Goal: Task Accomplishment & Management: Complete application form

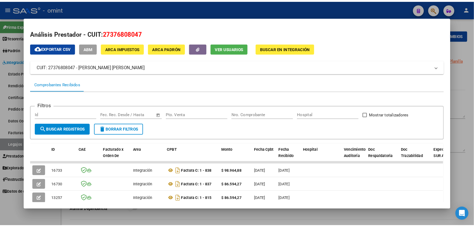
scroll to position [62, 0]
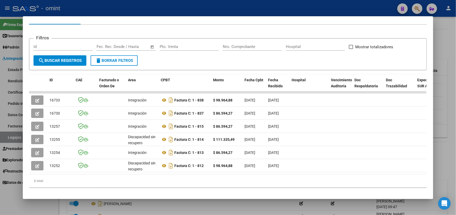
click at [447, 134] on div at bounding box center [228, 107] width 456 height 215
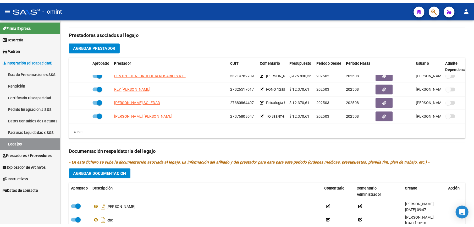
scroll to position [174, 0]
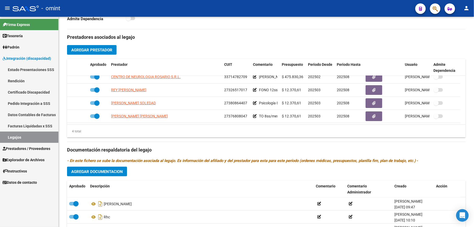
click at [7, 132] on link "Legajos" at bounding box center [29, 136] width 58 height 11
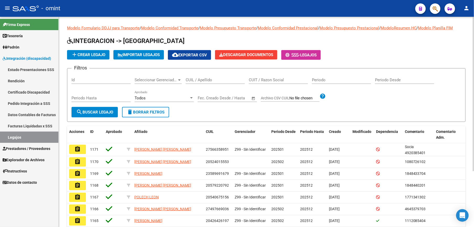
click at [201, 81] on input "CUIL / Apellido" at bounding box center [215, 80] width 59 height 5
type input "20577421073"
click at [100, 112] on span "search Buscar Legajo" at bounding box center [94, 112] width 37 height 5
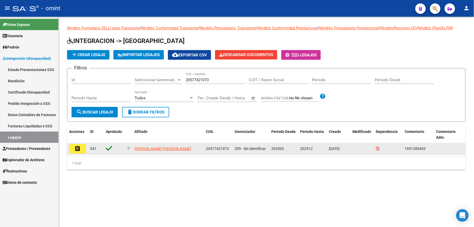
click at [75, 149] on mat-icon "assignment" at bounding box center [77, 148] width 6 height 6
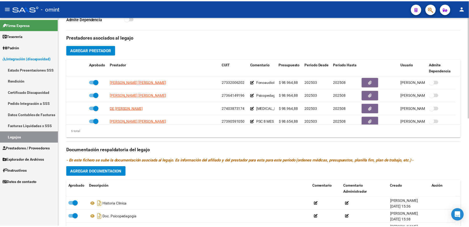
scroll to position [18, 0]
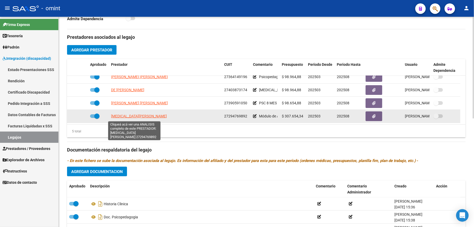
click at [136, 118] on span "COLINA MARIELA SOLEDAD" at bounding box center [139, 116] width 56 height 4
type textarea "27294769892"
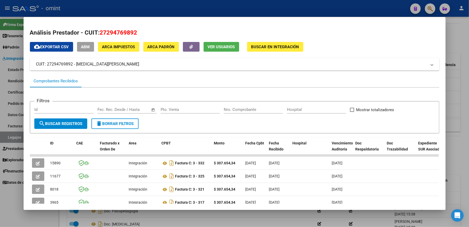
scroll to position [49, 0]
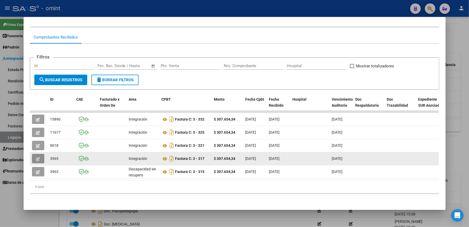
click at [36, 157] on icon "button" at bounding box center [38, 159] width 4 height 4
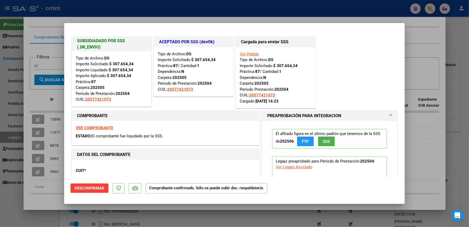
click at [422, 51] on div at bounding box center [234, 113] width 469 height 227
type input "$ 0,00"
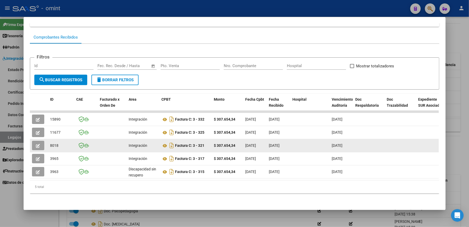
click at [36, 144] on icon "button" at bounding box center [38, 146] width 4 height 4
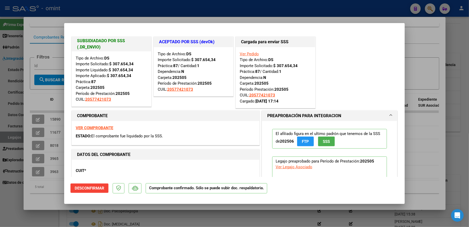
click at [423, 57] on div at bounding box center [234, 113] width 469 height 227
type input "$ 0,00"
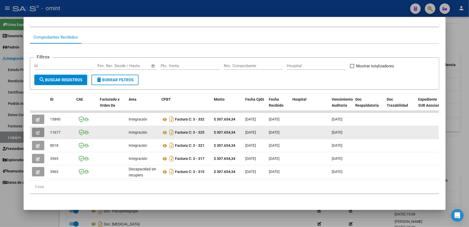
click at [37, 131] on icon "button" at bounding box center [38, 133] width 4 height 4
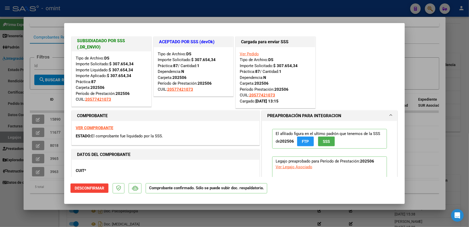
click at [431, 56] on div at bounding box center [234, 113] width 469 height 227
type input "$ 0,00"
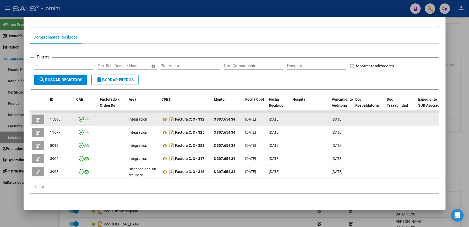
click at [39, 114] on button "button" at bounding box center [38, 118] width 12 height 9
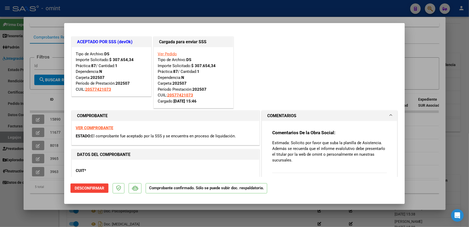
click at [422, 43] on div at bounding box center [234, 113] width 469 height 227
type input "$ 0,00"
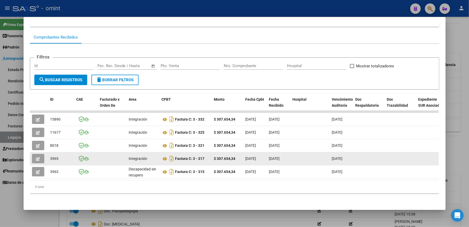
click at [35, 154] on button "button" at bounding box center [38, 158] width 12 height 9
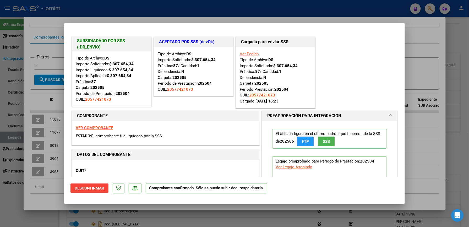
click at [433, 36] on div at bounding box center [234, 113] width 469 height 227
type input "$ 0,00"
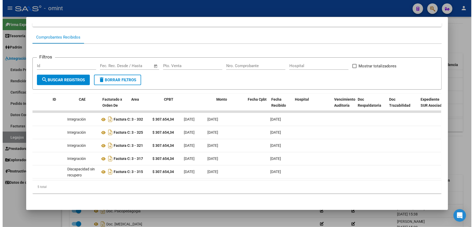
scroll to position [0, 0]
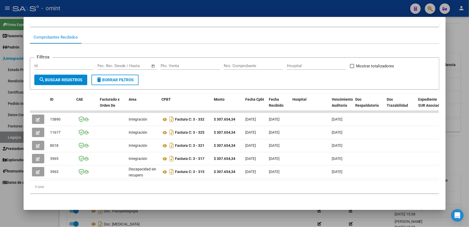
click at [455, 29] on div at bounding box center [234, 113] width 469 height 227
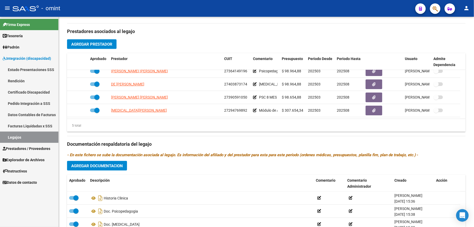
scroll to position [174, 0]
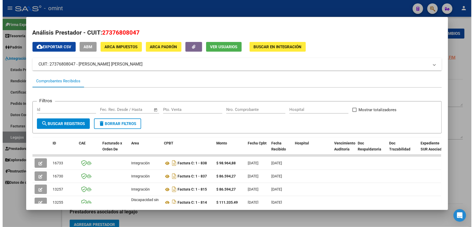
scroll to position [62, 0]
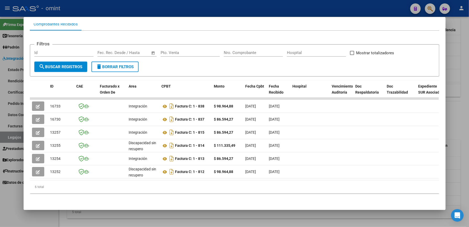
click at [453, 68] on div at bounding box center [234, 113] width 469 height 227
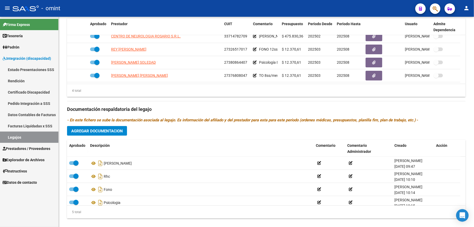
scroll to position [210, 0]
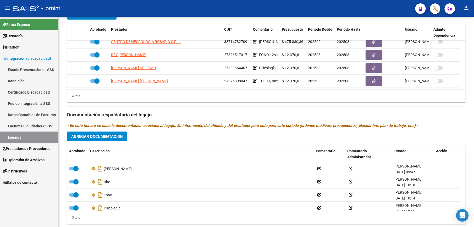
click at [169, 227] on html "menu - omint person Firma Express Tesorería Extractos Procesados (csv) Extracto…" at bounding box center [237, 113] width 474 height 227
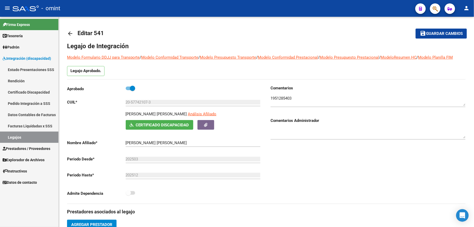
scroll to position [18, 0]
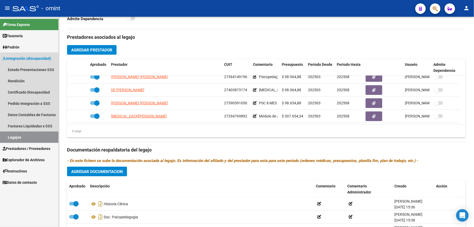
click at [15, 133] on link "Legajos" at bounding box center [29, 136] width 58 height 11
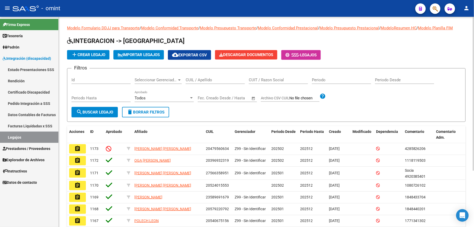
click at [206, 76] on div "CUIL / Apellido" at bounding box center [215, 78] width 59 height 11
click at [203, 80] on input "CUIL / Apellido" at bounding box center [215, 80] width 59 height 5
paste input "20570407121"
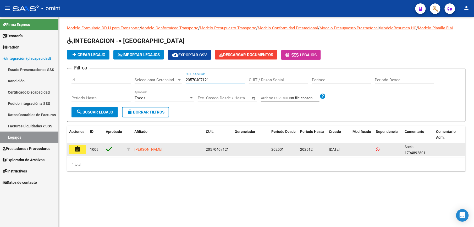
type input "20570407121"
click at [78, 147] on mat-icon "assignment" at bounding box center [77, 149] width 6 height 6
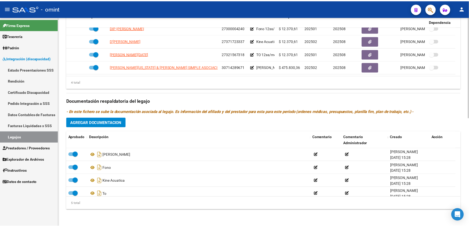
scroll to position [18, 0]
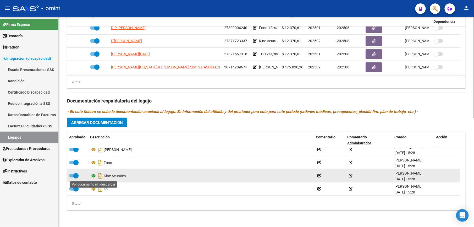
click at [92, 174] on icon at bounding box center [93, 176] width 7 height 6
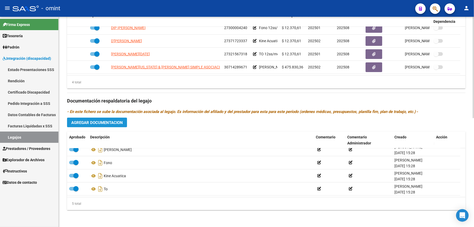
click at [101, 120] on span "Agregar Documentacion" at bounding box center [97, 122] width 52 height 5
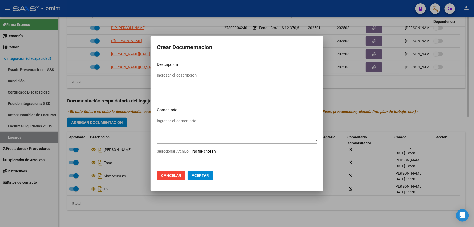
scroll to position [230, 0]
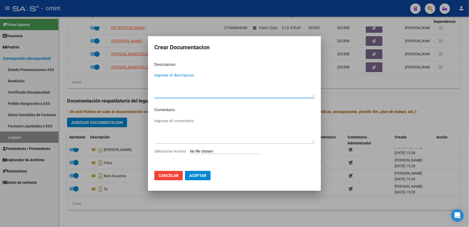
click at [177, 93] on textarea "Ingresar el descripcion" at bounding box center [234, 84] width 160 height 25
type textarea "INFORME EVALUATIVO (F 048)"
click at [226, 153] on input "Seleccionar Archivo" at bounding box center [224, 151] width 69 height 5
type input "C:\fakepath\informe semestral.pdf"
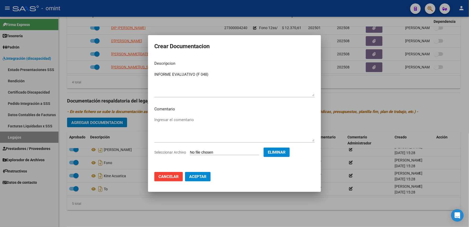
click at [174, 139] on textarea "Ingresar el comentario" at bounding box center [234, 129] width 160 height 25
drag, startPoint x: 213, startPoint y: 73, endPoint x: 153, endPoint y: 73, distance: 60.0
click at [153, 73] on mat-dialog-content "Descripcion INFORME EVALUATIVO (F 048) Ingresar el descripcion Comentario Ingre…" at bounding box center [234, 112] width 173 height 111
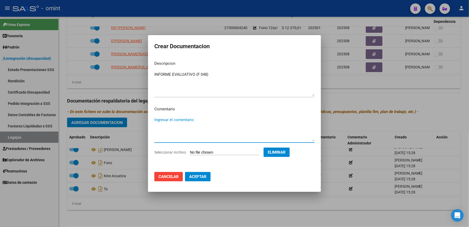
click at [171, 118] on textarea "Ingresar el comentario" at bounding box center [234, 129] width 160 height 25
click at [170, 120] on textarea "Ingresar el comentario" at bounding box center [234, 129] width 160 height 25
type textarea "KINE MOTORA"
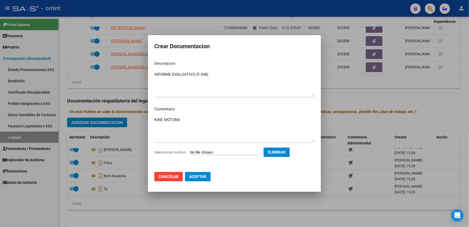
click at [203, 171] on mat-dialog-actions "Cancelar Aceptar" at bounding box center [234, 177] width 160 height 18
click at [203, 174] on span "Aceptar" at bounding box center [197, 176] width 17 height 5
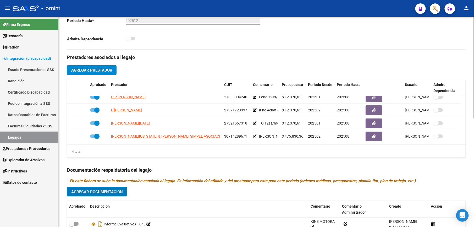
scroll to position [224, 0]
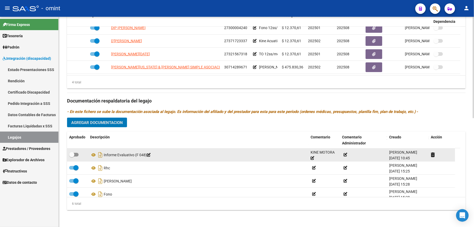
click at [75, 156] on span at bounding box center [73, 155] width 9 height 4
click at [72, 156] on input "checkbox" at bounding box center [72, 156] width 0 height 0
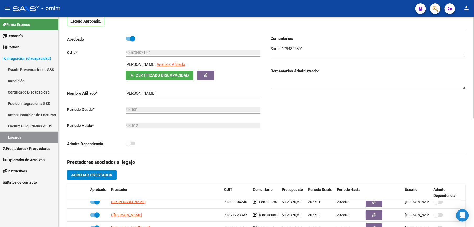
scroll to position [0, 0]
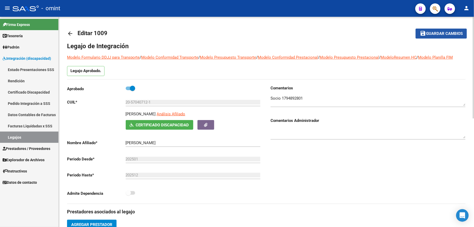
click at [433, 34] on span "Guardar cambios" at bounding box center [444, 33] width 37 height 5
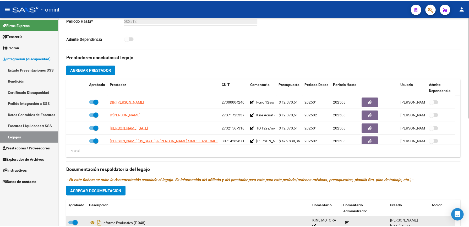
scroll to position [224, 0]
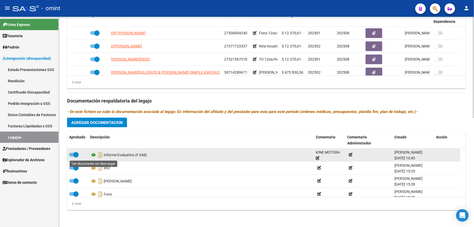
click at [95, 155] on icon at bounding box center [93, 155] width 7 height 6
click at [71, 152] on label at bounding box center [73, 154] width 9 height 6
click at [72, 156] on input "checkbox" at bounding box center [72, 156] width 0 height 0
checkbox input "false"
click at [316, 157] on icon at bounding box center [318, 158] width 4 height 4
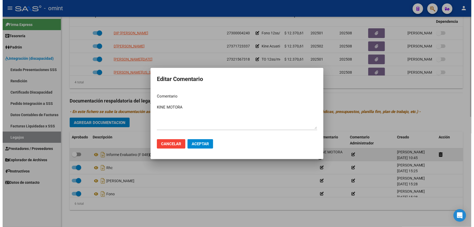
scroll to position [230, 0]
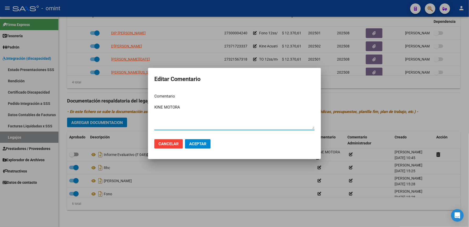
drag, startPoint x: 183, startPoint y: 108, endPoint x: 179, endPoint y: 108, distance: 4.2
click at [183, 108] on textarea "KINE MOTORA" at bounding box center [234, 116] width 160 height 25
type textarea "KINE ACUATICA"
click at [205, 143] on span "Aceptar" at bounding box center [197, 143] width 17 height 5
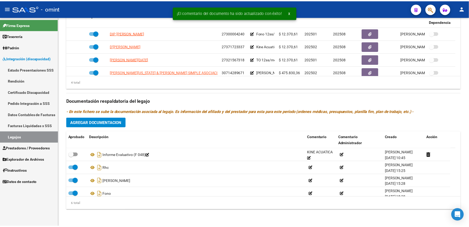
scroll to position [224, 0]
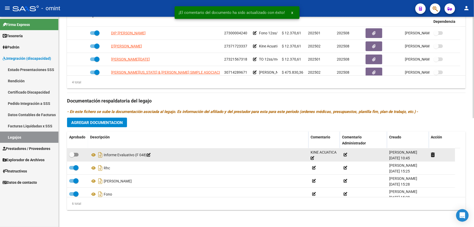
click at [76, 155] on span at bounding box center [73, 155] width 9 height 4
click at [72, 156] on input "checkbox" at bounding box center [72, 156] width 0 height 0
checkbox input "true"
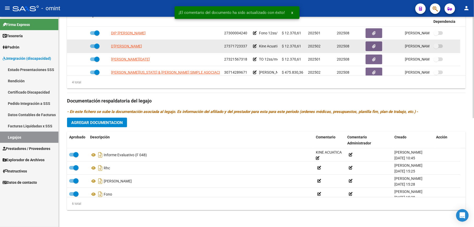
click at [344, 44] on span "202508" at bounding box center [343, 46] width 13 height 4
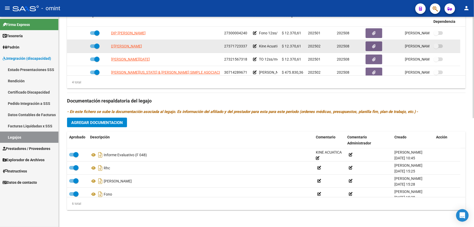
click at [255, 46] on icon at bounding box center [255, 46] width 4 height 4
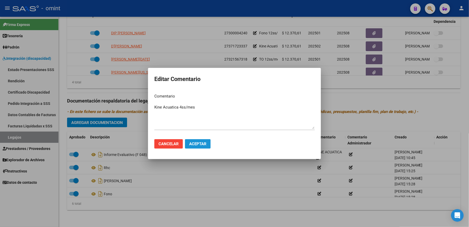
click at [197, 142] on span "Aceptar" at bounding box center [197, 143] width 17 height 5
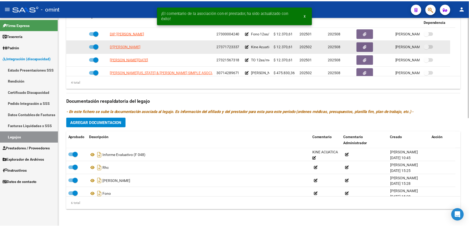
scroll to position [224, 0]
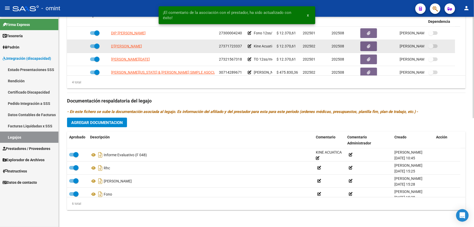
click at [91, 45] on span at bounding box center [94, 46] width 9 height 4
click at [92, 48] on input "checkbox" at bounding box center [92, 48] width 0 height 0
checkbox input "false"
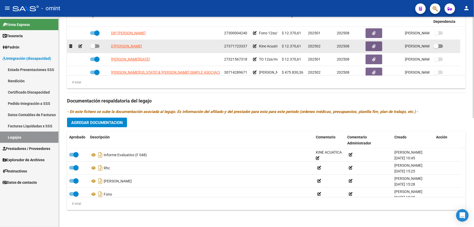
click at [80, 47] on icon at bounding box center [81, 46] width 4 height 4
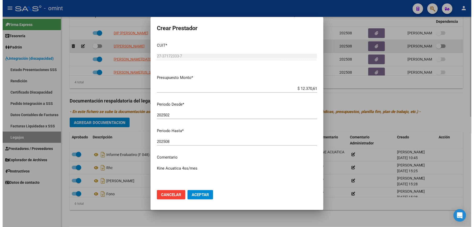
scroll to position [230, 0]
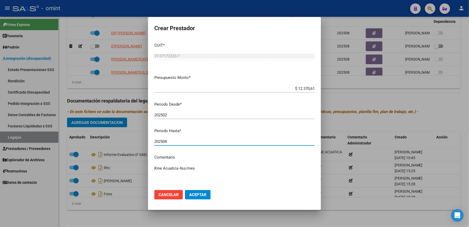
click at [170, 140] on input "202508" at bounding box center [234, 141] width 160 height 5
type input "202512"
click at [197, 195] on span "Aceptar" at bounding box center [197, 194] width 17 height 5
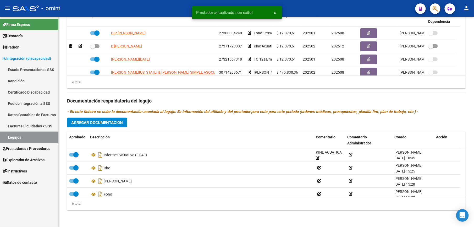
scroll to position [224, 0]
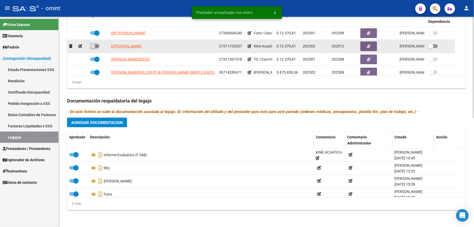
click at [98, 45] on span at bounding box center [94, 46] width 9 height 4
click at [93, 48] on input "checkbox" at bounding box center [92, 48] width 0 height 0
checkbox input "true"
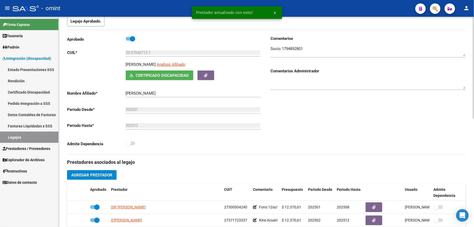
scroll to position [0, 0]
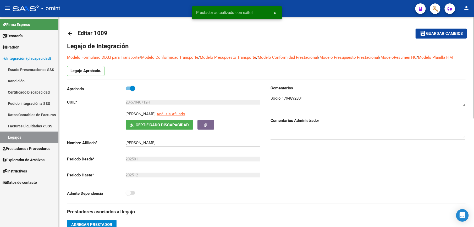
click at [451, 30] on button "save Guardar cambios" at bounding box center [441, 34] width 51 height 10
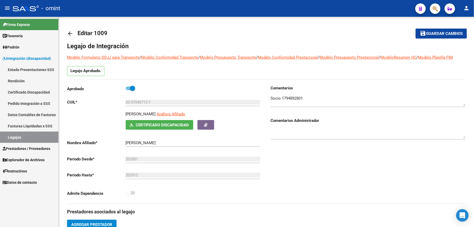
click at [14, 135] on link "Legajos" at bounding box center [29, 136] width 58 height 11
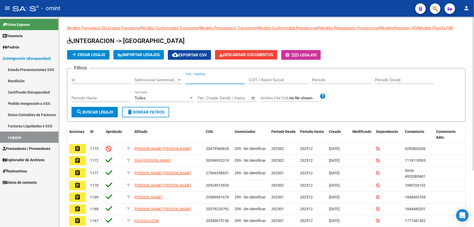
click at [209, 82] on input "CUIL / Apellido" at bounding box center [215, 80] width 59 height 5
paste input "20570407121"
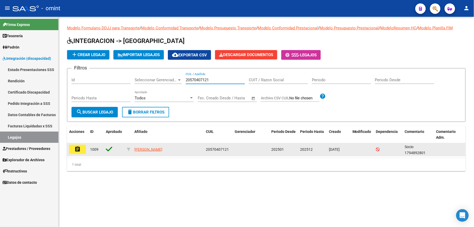
type input "20570407121"
click at [76, 146] on mat-icon "assignment" at bounding box center [77, 149] width 6 height 6
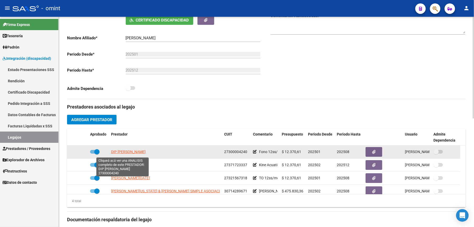
click at [123, 151] on span "DIP MARIANA" at bounding box center [128, 152] width 35 height 4
type textarea "27300004240"
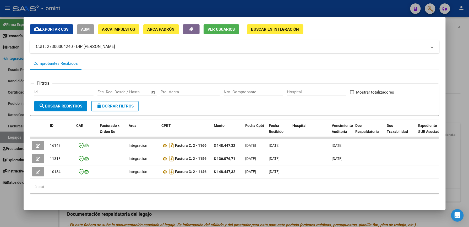
click at [454, 112] on div at bounding box center [234, 113] width 469 height 227
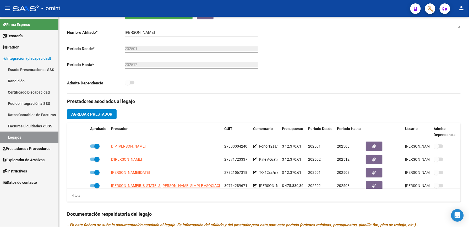
scroll to position [105, 0]
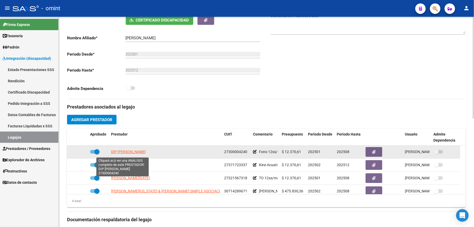
click at [124, 152] on span "DIP MARIANA" at bounding box center [128, 152] width 35 height 4
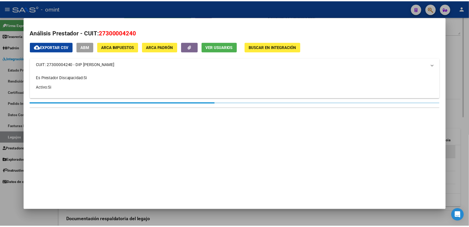
scroll to position [110, 0]
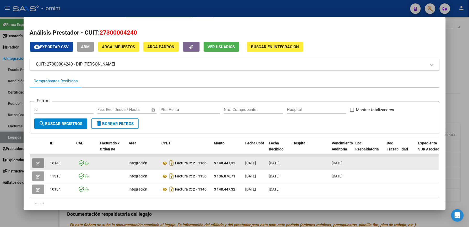
click at [32, 161] on button "button" at bounding box center [38, 162] width 12 height 9
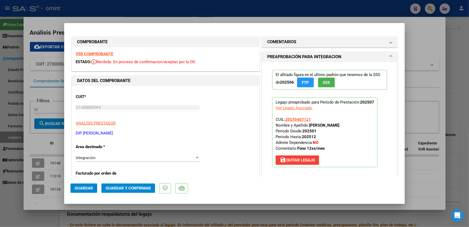
click at [91, 53] on strong "VER COMPROBANTE" at bounding box center [94, 54] width 37 height 5
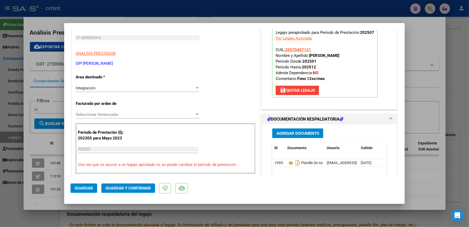
scroll to position [105, 0]
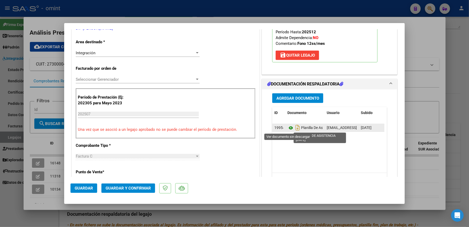
click at [288, 127] on icon at bounding box center [290, 128] width 7 height 6
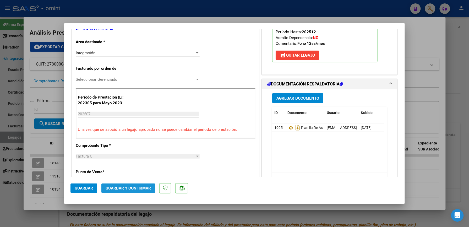
click at [122, 187] on span "Guardar y Confirmar" at bounding box center [128, 188] width 45 height 5
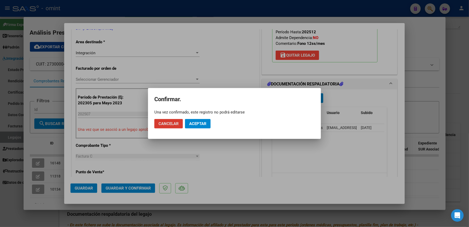
click at [194, 120] on button "Aceptar" at bounding box center [198, 123] width 26 height 9
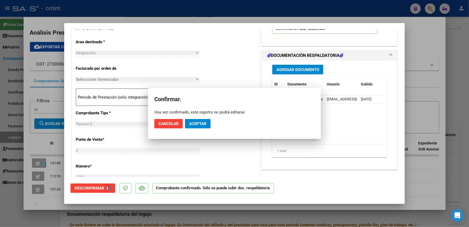
scroll to position [104, 0]
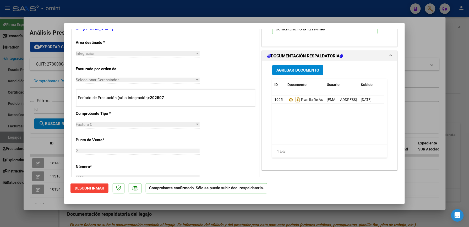
click at [428, 44] on div at bounding box center [234, 113] width 469 height 227
type input "$ 0,00"
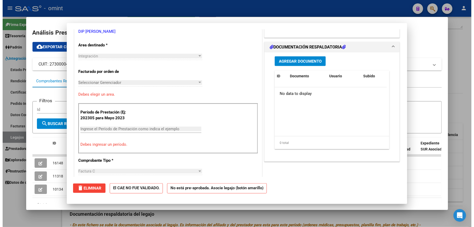
scroll to position [0, 0]
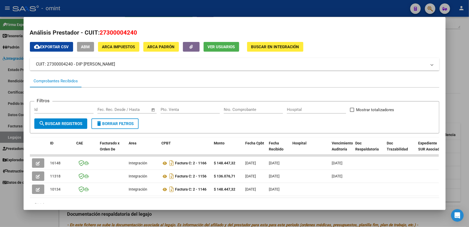
click at [458, 115] on div at bounding box center [234, 113] width 469 height 227
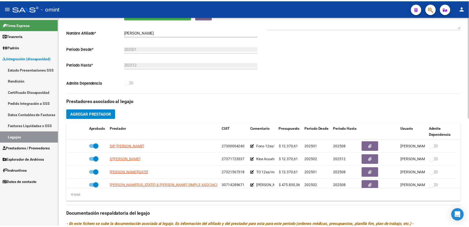
scroll to position [105, 0]
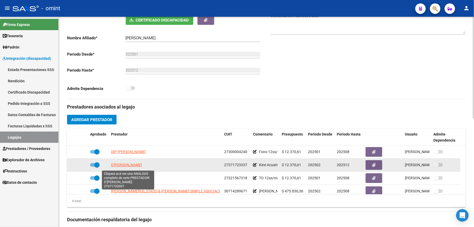
click at [131, 165] on span "D'ANGELO VICTORIA" at bounding box center [126, 165] width 31 height 4
type textarea "27371723337"
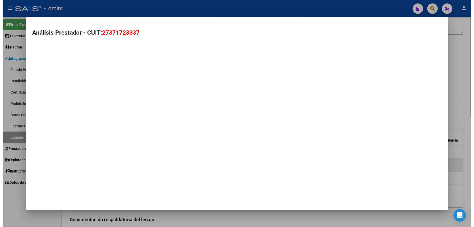
scroll to position [110, 0]
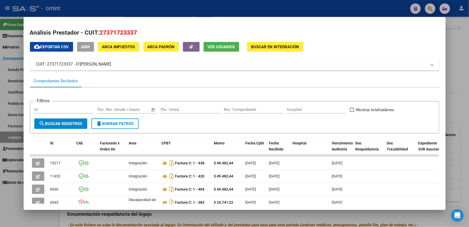
click at [458, 62] on div at bounding box center [234, 113] width 469 height 227
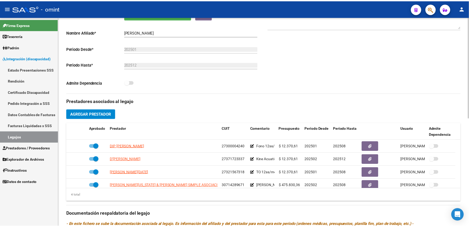
scroll to position [105, 0]
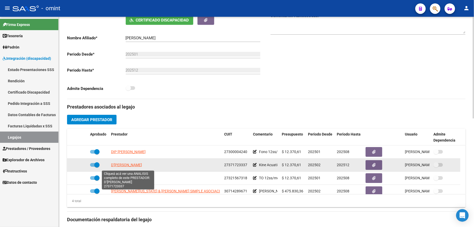
click at [129, 166] on span "D'ANGELO VICTORIA" at bounding box center [126, 165] width 31 height 4
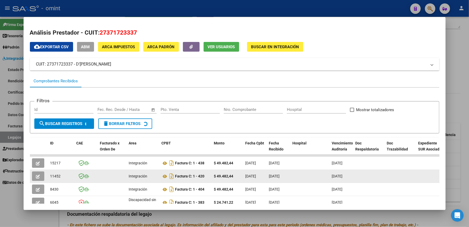
scroll to position [88, 0]
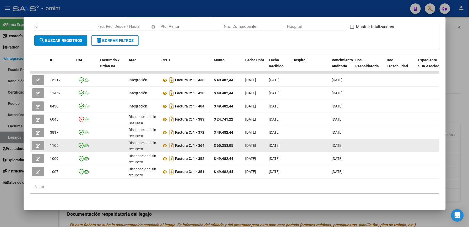
click at [155, 139] on datatable-body-cell "Discapacidad sin recupero" at bounding box center [143, 145] width 33 height 13
click at [396, 145] on datatable-body-cell at bounding box center [400, 145] width 31 height 13
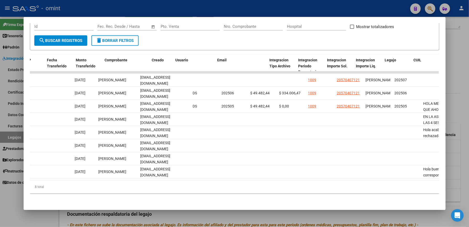
scroll to position [0, 0]
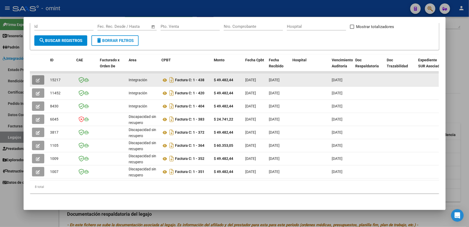
click at [38, 75] on button "button" at bounding box center [38, 79] width 12 height 9
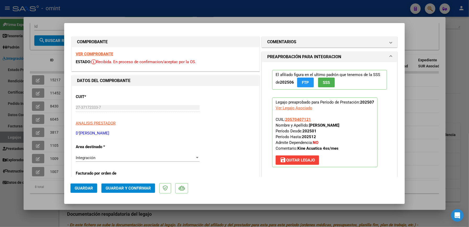
scroll to position [105, 0]
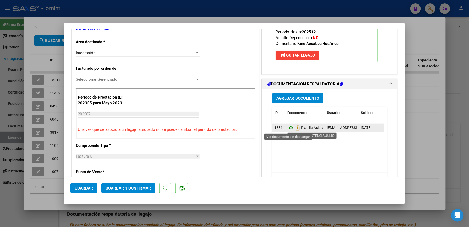
click at [287, 128] on icon at bounding box center [290, 128] width 7 height 6
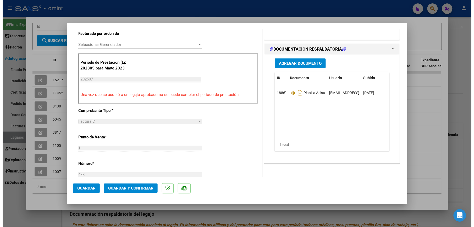
scroll to position [0, 0]
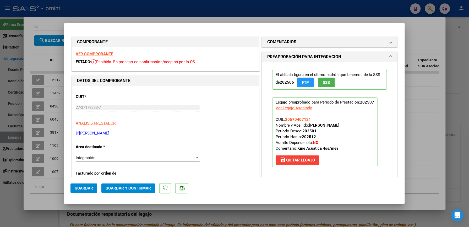
click at [101, 52] on strong "VER COMPROBANTE" at bounding box center [94, 54] width 37 height 5
click at [128, 186] on span "Guardar y Confirmar" at bounding box center [128, 188] width 45 height 5
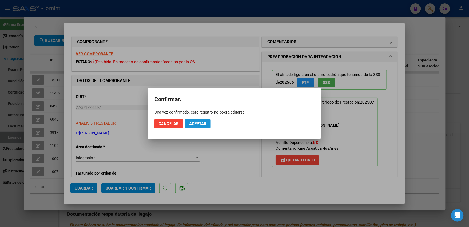
click at [197, 121] on button "Aceptar" at bounding box center [198, 123] width 26 height 9
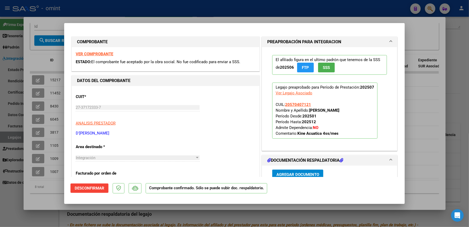
click at [428, 115] on div at bounding box center [234, 113] width 469 height 227
type input "$ 0,00"
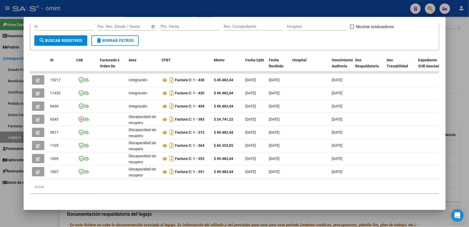
click at [459, 109] on div at bounding box center [234, 113] width 469 height 227
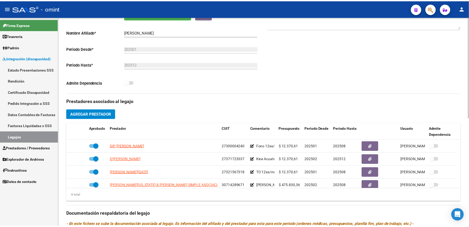
scroll to position [105, 0]
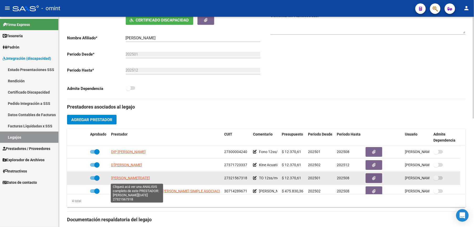
click at [126, 180] on span "CAMPILONGO LUCIA SOLEDAD" at bounding box center [130, 178] width 39 height 4
type textarea "27321567318"
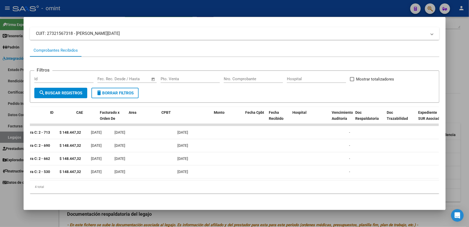
scroll to position [0, 0]
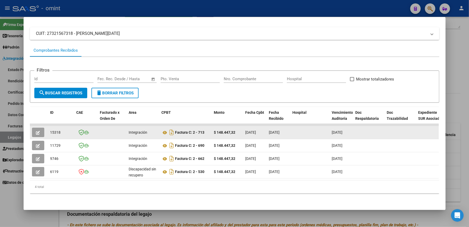
click at [33, 128] on button "button" at bounding box center [38, 132] width 12 height 9
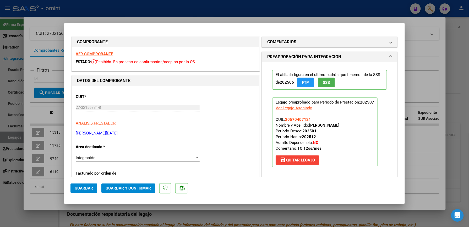
click at [97, 53] on strong "VER COMPROBANTE" at bounding box center [94, 54] width 37 height 5
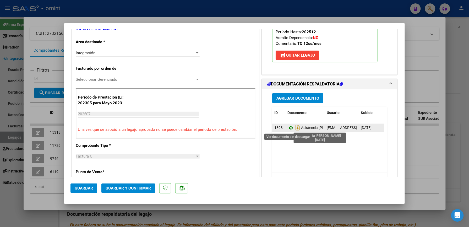
click at [287, 127] on icon at bounding box center [290, 128] width 7 height 6
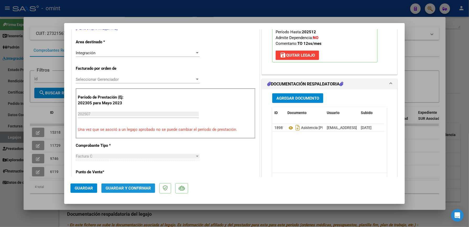
click at [139, 189] on span "Guardar y Confirmar" at bounding box center [128, 188] width 45 height 5
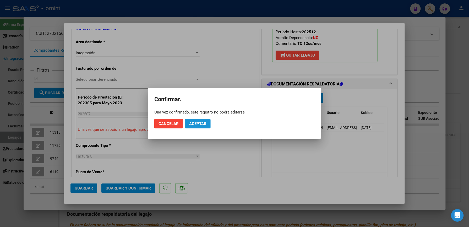
click at [194, 121] on button "Aceptar" at bounding box center [198, 123] width 26 height 9
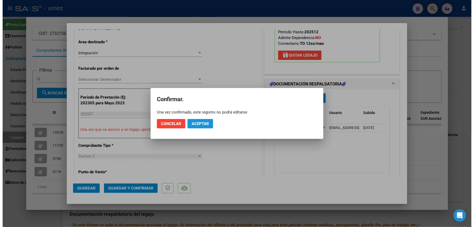
scroll to position [104, 0]
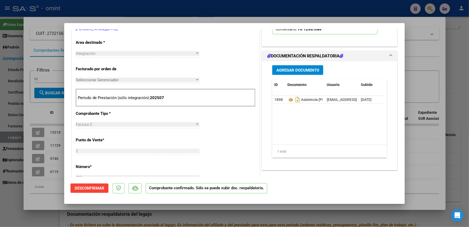
click at [427, 40] on div at bounding box center [234, 113] width 469 height 227
type input "$ 0,00"
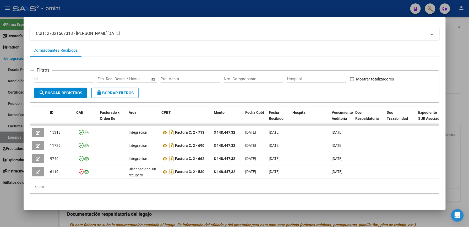
click at [463, 126] on div at bounding box center [234, 113] width 469 height 227
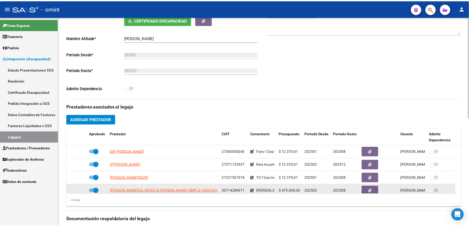
scroll to position [6, 0]
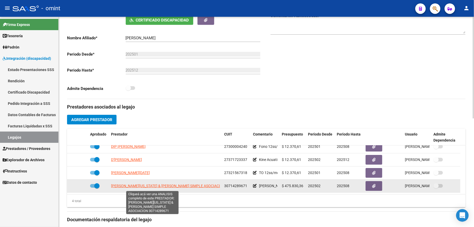
click at [159, 188] on span "ZINI VIRGINIA & ZINI PAULA SIMPLE ASOCIACION" at bounding box center [168, 186] width 114 height 4
type textarea "30714289671"
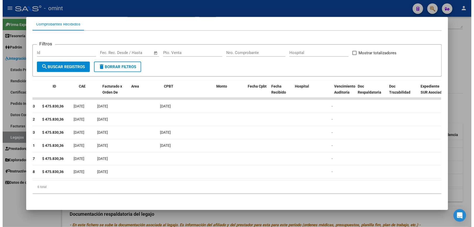
scroll to position [0, 0]
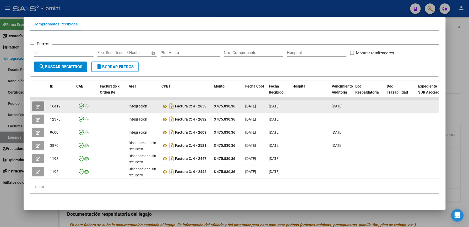
click at [32, 101] on button "button" at bounding box center [38, 105] width 12 height 9
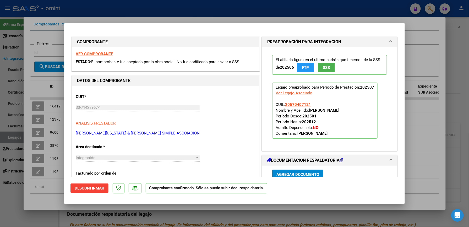
click at [426, 124] on div at bounding box center [234, 113] width 469 height 227
type input "$ 0,00"
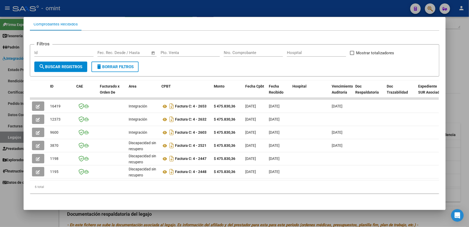
click at [454, 68] on div at bounding box center [234, 113] width 469 height 227
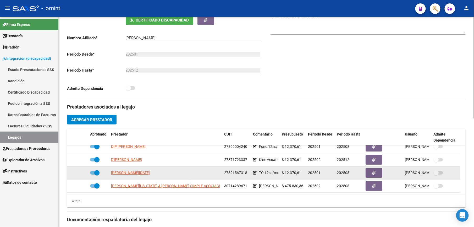
scroll to position [174, 0]
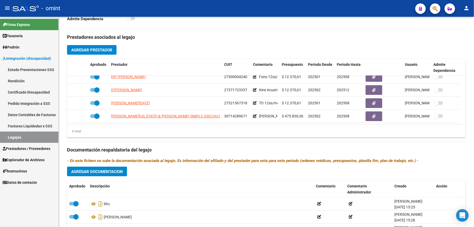
click at [18, 137] on link "Legajos" at bounding box center [29, 136] width 58 height 11
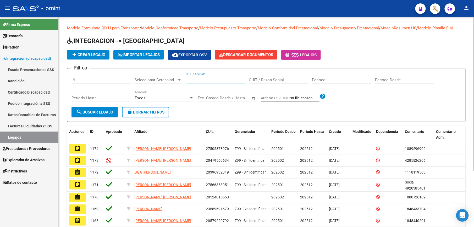
click at [211, 82] on input "CUIL / Apellido" at bounding box center [215, 80] width 59 height 5
paste input "27571405372"
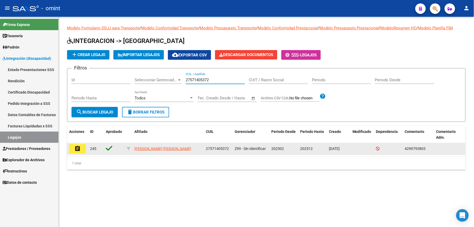
type input "27571405372"
click at [79, 150] on mat-icon "assignment" at bounding box center [77, 148] width 6 height 6
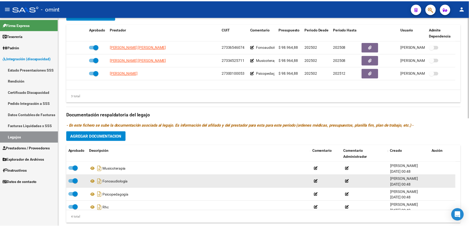
scroll to position [6, 0]
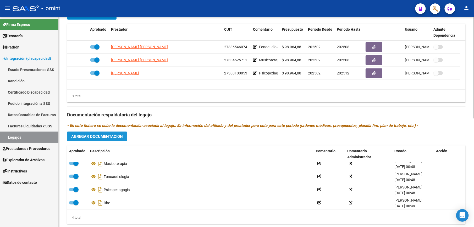
click at [100, 136] on span "Agregar Documentacion" at bounding box center [97, 136] width 52 height 5
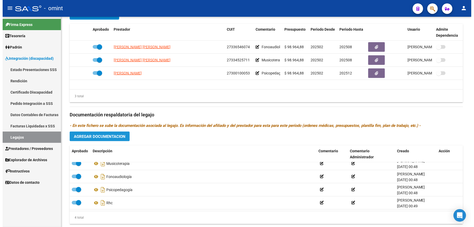
scroll to position [215, 0]
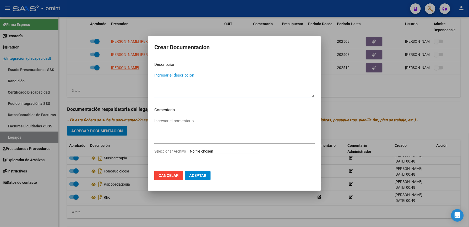
click at [186, 73] on textarea "Ingresar el descripcion" at bounding box center [234, 84] width 160 height 25
type textarea "i"
type textarea "INFORME SEMESTRAL F 048"
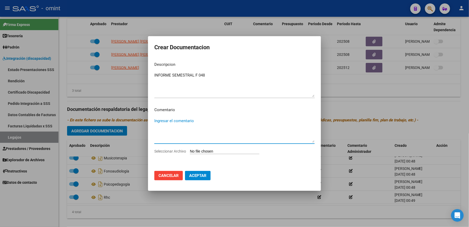
click at [167, 123] on textarea "Ingresar el comentario" at bounding box center [234, 130] width 160 height 25
type textarea "Musicoterapia"
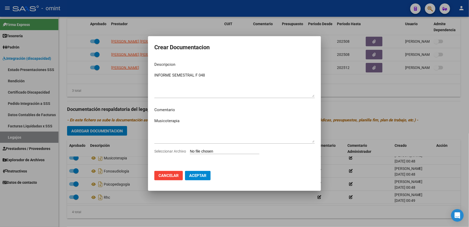
click at [237, 150] on input "Seleccionar Archivo" at bounding box center [224, 151] width 69 height 5
type input "C:\fakepath\Informe semestral f 048.pdf"
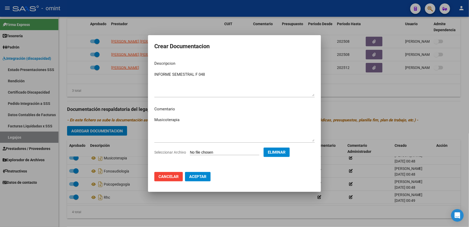
click at [205, 174] on span "Aceptar" at bounding box center [197, 176] width 17 height 5
checkbox input "false"
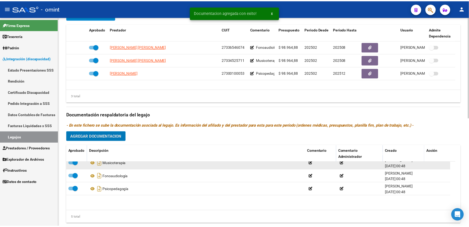
scroll to position [0, 0]
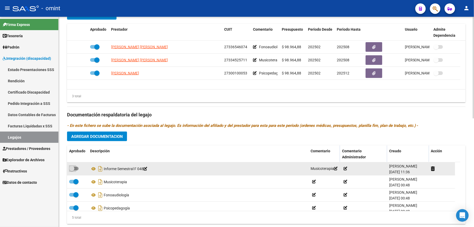
click at [75, 169] on span at bounding box center [73, 169] width 9 height 4
click at [72, 170] on input "checkbox" at bounding box center [72, 170] width 0 height 0
checkbox input "true"
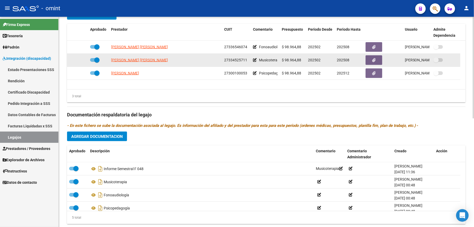
drag, startPoint x: 97, startPoint y: 61, endPoint x: 90, endPoint y: 61, distance: 6.6
click at [90, 61] on span at bounding box center [94, 60] width 9 height 4
click at [92, 62] on input "checkbox" at bounding box center [92, 62] width 0 height 0
checkbox input "false"
click at [80, 60] on icon at bounding box center [81, 60] width 4 height 4
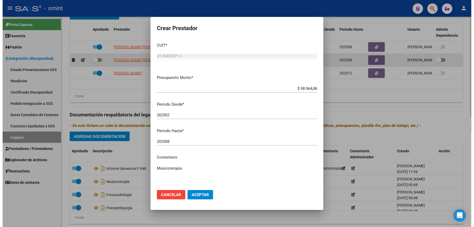
scroll to position [215, 0]
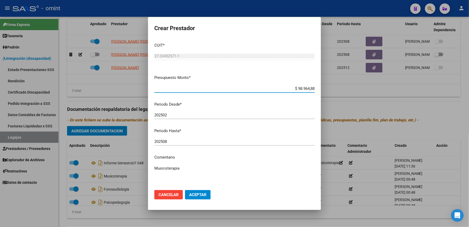
click at [172, 141] on input "202508" at bounding box center [234, 141] width 160 height 5
type input "202512"
click at [195, 193] on span "Aceptar" at bounding box center [197, 194] width 17 height 5
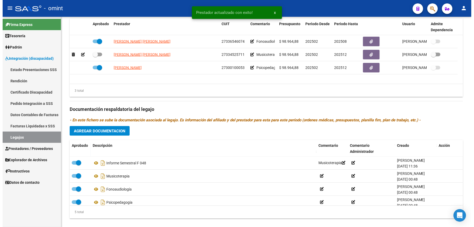
scroll to position [210, 0]
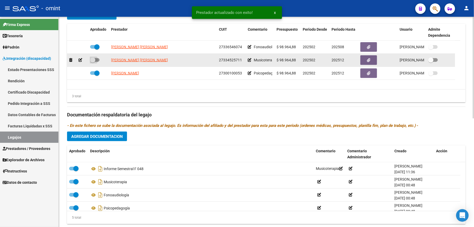
click at [98, 62] on span at bounding box center [94, 60] width 9 height 4
click at [93, 62] on input "checkbox" at bounding box center [92, 62] width 0 height 0
checkbox input "true"
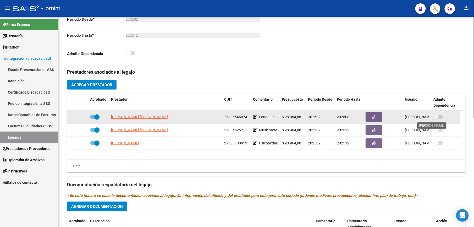
scroll to position [0, 0]
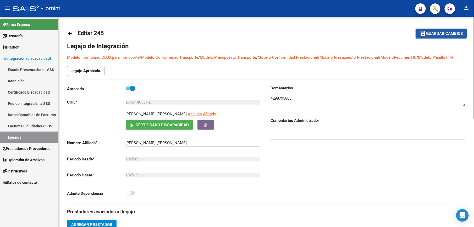
click at [444, 35] on span "Guardar cambios" at bounding box center [444, 33] width 37 height 5
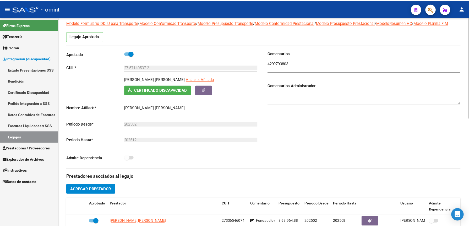
scroll to position [140, 0]
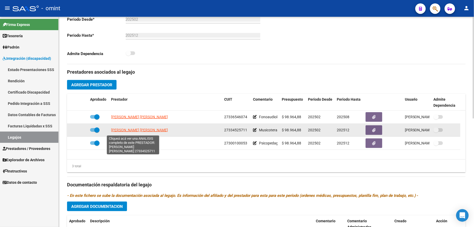
click at [130, 130] on span "CARINI SABRINA MARICEL" at bounding box center [139, 130] width 57 height 4
type textarea "27334525711"
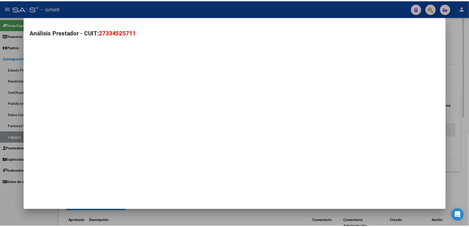
scroll to position [146, 0]
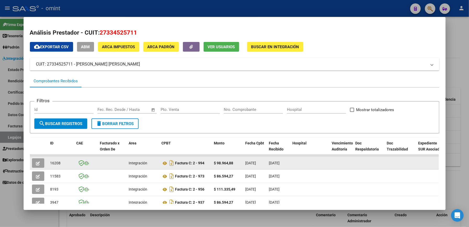
click at [36, 161] on icon "button" at bounding box center [38, 163] width 4 height 4
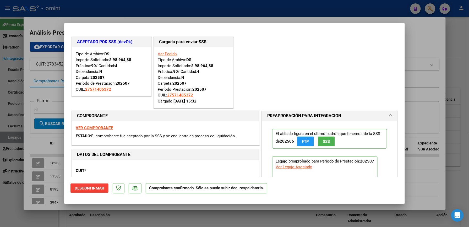
click at [432, 41] on div at bounding box center [234, 113] width 469 height 227
type input "$ 0,00"
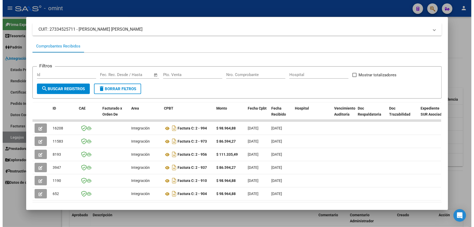
scroll to position [62, 0]
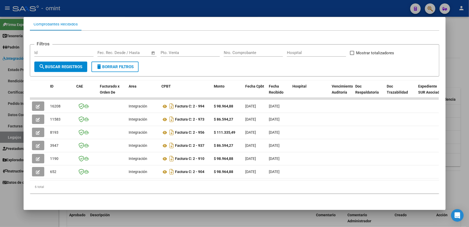
click at [468, 122] on div at bounding box center [234, 113] width 469 height 227
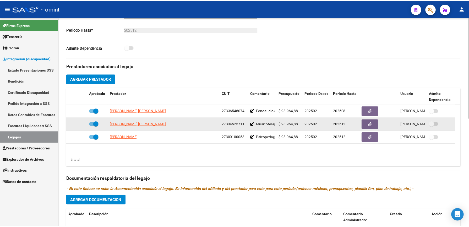
scroll to position [140, 0]
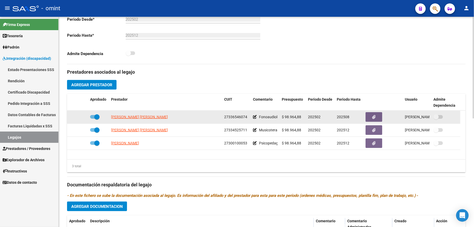
click at [458, 122] on datatable-body-cell at bounding box center [446, 117] width 29 height 13
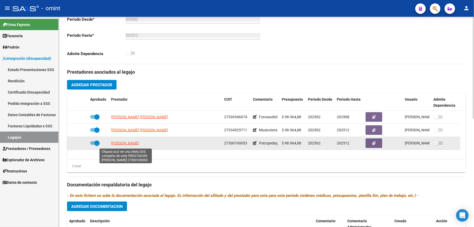
click at [123, 144] on span "BACELLI LUISINA" at bounding box center [125, 143] width 28 height 4
type textarea "27300100053"
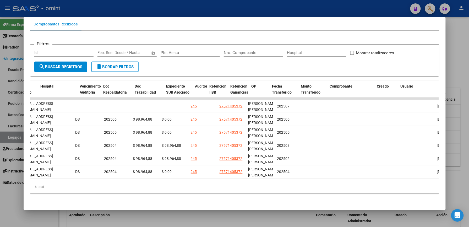
scroll to position [0, 0]
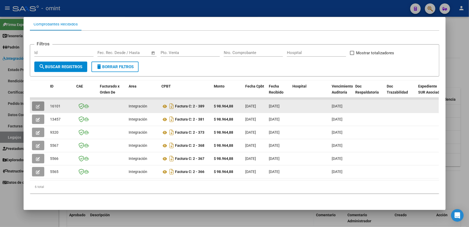
click at [32, 101] on button "button" at bounding box center [38, 105] width 12 height 9
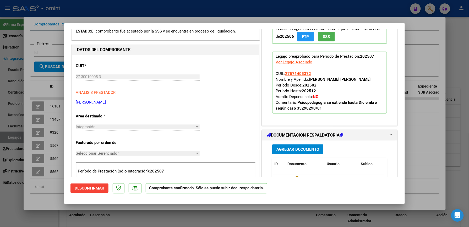
scroll to position [174, 0]
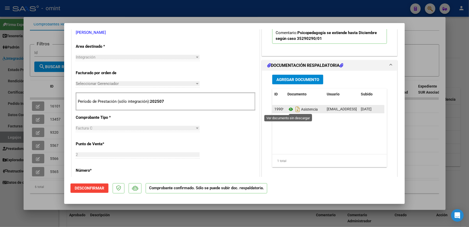
click at [288, 108] on icon at bounding box center [290, 109] width 7 height 6
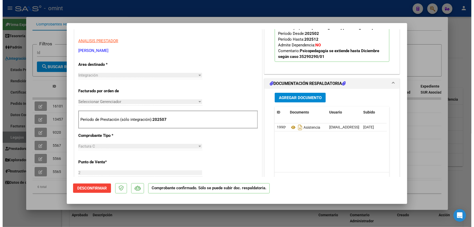
scroll to position [0, 0]
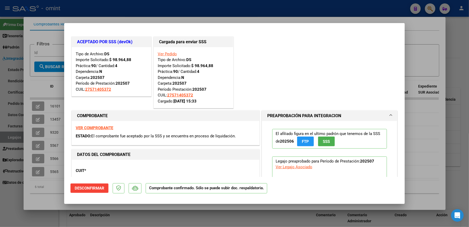
click at [419, 129] on div at bounding box center [234, 113] width 469 height 227
type input "$ 0,00"
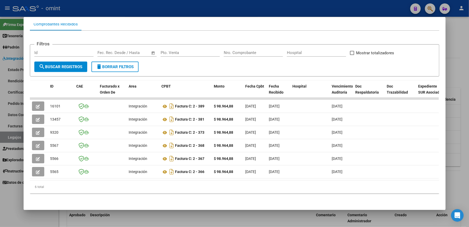
click at [462, 124] on div at bounding box center [234, 113] width 469 height 227
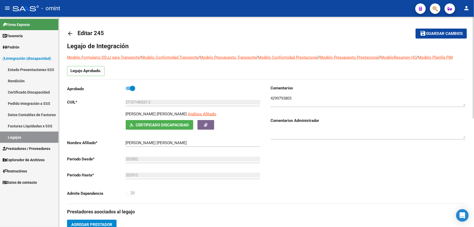
click at [443, 31] on span "Guardar cambios" at bounding box center [444, 33] width 37 height 5
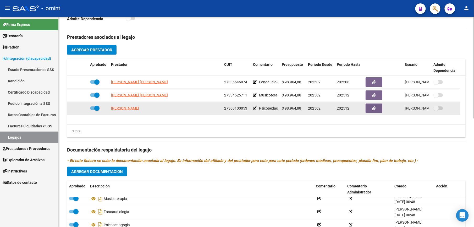
scroll to position [224, 0]
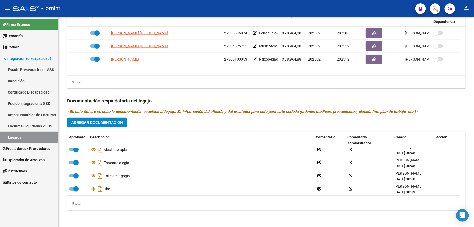
click at [19, 135] on link "Legajos" at bounding box center [29, 136] width 58 height 11
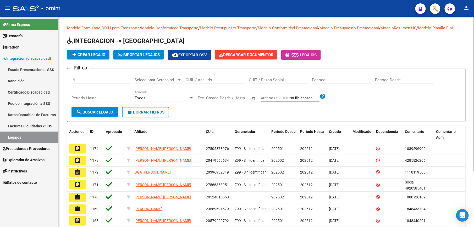
click at [206, 76] on div "CUIL / Apellido" at bounding box center [215, 78] width 59 height 11
click at [206, 81] on input "CUIL / Apellido" at bounding box center [215, 80] width 59 height 5
paste input "23575665284"
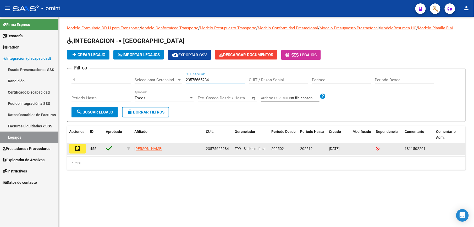
type input "23575665284"
click at [80, 148] on mat-icon "assignment" at bounding box center [77, 148] width 6 height 6
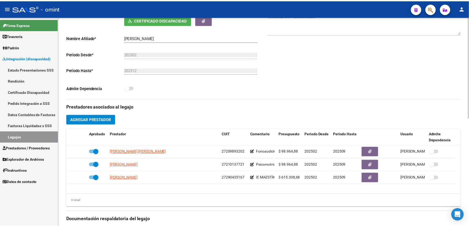
scroll to position [140, 0]
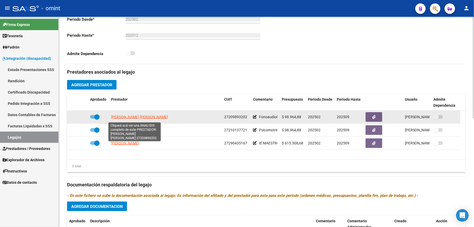
click at [132, 119] on span "CARBALLO NORMA BEATRIZ" at bounding box center [139, 117] width 57 height 4
type textarea "27209893202"
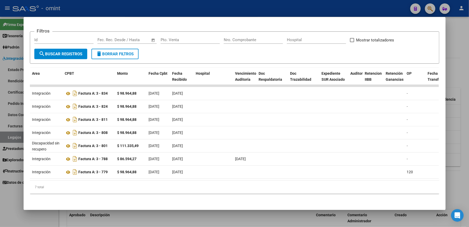
scroll to position [0, 0]
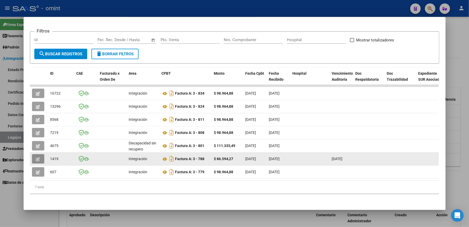
click at [32, 158] on button "button" at bounding box center [38, 158] width 12 height 9
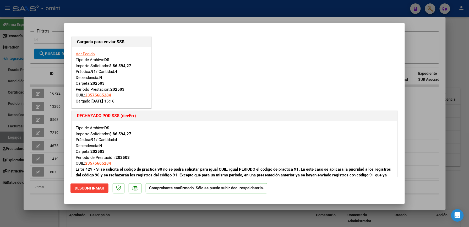
click at [427, 46] on div at bounding box center [234, 113] width 469 height 227
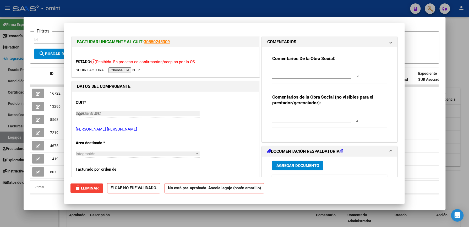
type input "$ 0,00"
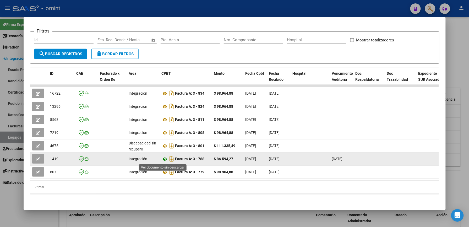
click at [163, 160] on icon at bounding box center [165, 159] width 7 height 6
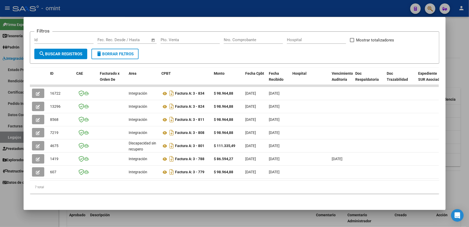
click at [459, 94] on div at bounding box center [234, 113] width 469 height 227
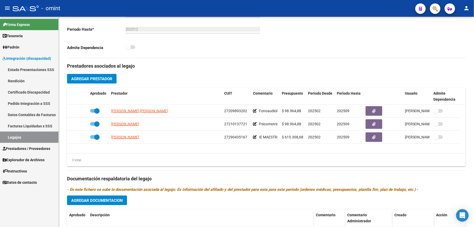
scroll to position [140, 0]
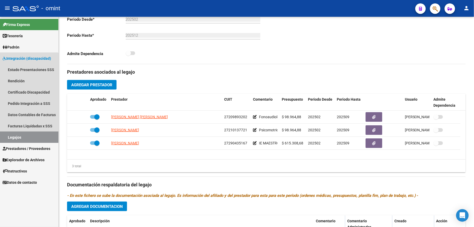
click at [20, 136] on link "Legajos" at bounding box center [29, 136] width 58 height 11
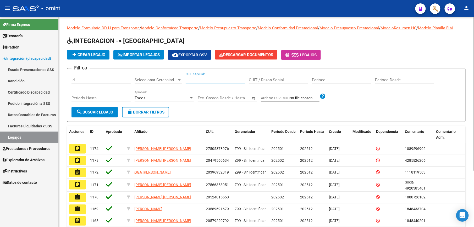
click at [199, 81] on input "CUIL / Apellido" at bounding box center [215, 80] width 59 height 5
paste input "23486669349"
type input "23486669349"
click at [95, 109] on button "search Buscar Legajo" at bounding box center [95, 112] width 46 height 10
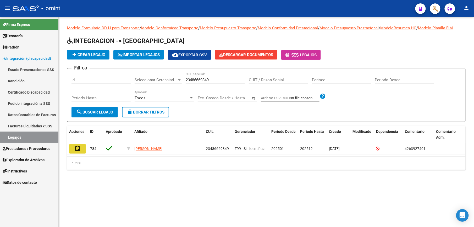
click at [77, 151] on mat-icon "assignment" at bounding box center [77, 148] width 6 height 6
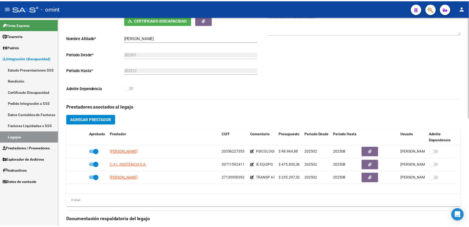
scroll to position [140, 0]
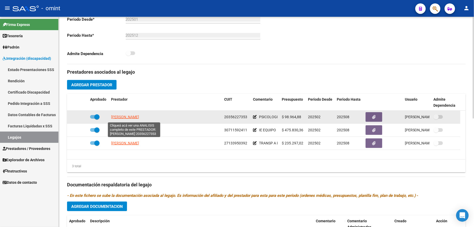
click at [127, 118] on span "HERRERO HECTOR ANTONIO" at bounding box center [125, 117] width 28 height 4
type textarea "20356227353"
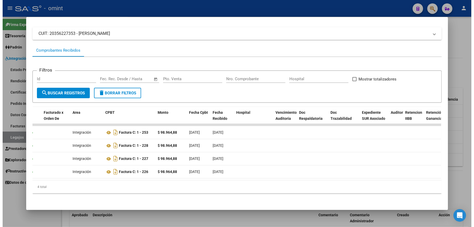
scroll to position [0, 0]
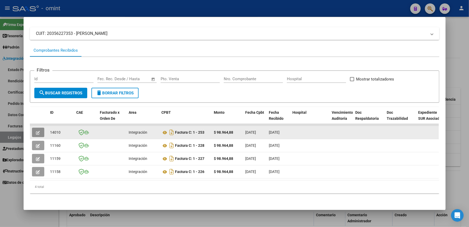
click at [37, 131] on icon "button" at bounding box center [38, 133] width 4 height 4
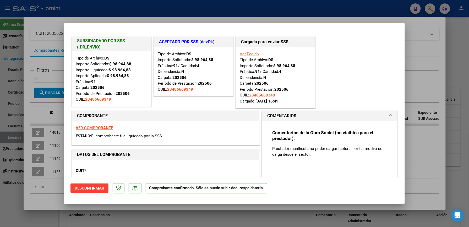
click at [424, 43] on div at bounding box center [234, 113] width 469 height 227
type input "$ 0,00"
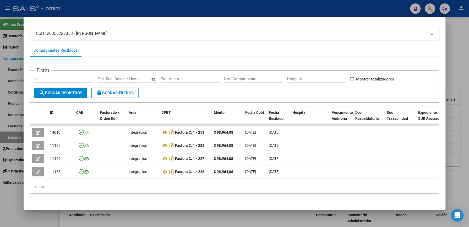
click at [461, 51] on div at bounding box center [234, 113] width 469 height 227
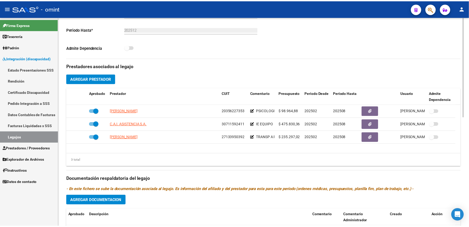
scroll to position [140, 0]
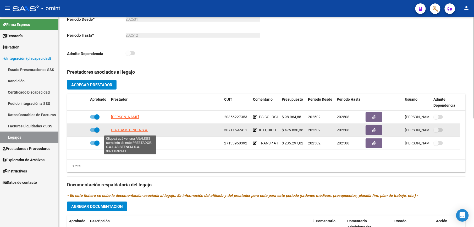
click at [132, 132] on span "C.A.I. ASISTENCIA S.A." at bounding box center [129, 130] width 37 height 4
type textarea "30711592411"
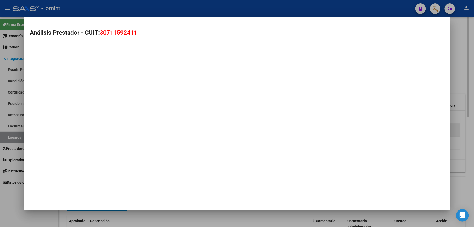
scroll to position [146, 0]
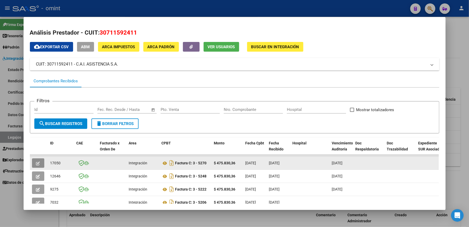
click at [36, 164] on icon "button" at bounding box center [38, 163] width 4 height 4
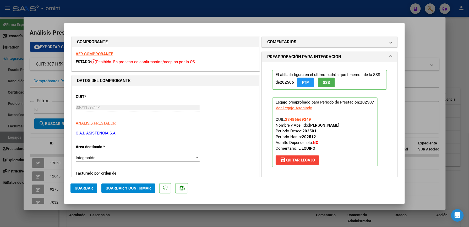
click at [419, 63] on div at bounding box center [234, 113] width 469 height 227
type input "$ 0,00"
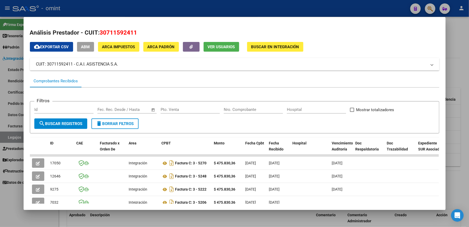
click at [453, 111] on div at bounding box center [234, 113] width 469 height 227
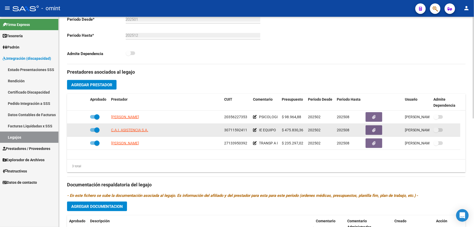
scroll to position [0, 0]
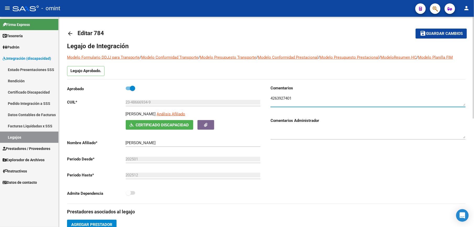
drag, startPoint x: 293, startPoint y: 100, endPoint x: 262, endPoint y: 100, distance: 30.9
click at [262, 100] on div "Aprobado CUIL * 23-48666934-9 Ingresar CUIL BASLY MENDEZ BLAS SANTIAGO Análisis…" at bounding box center [266, 144] width 399 height 118
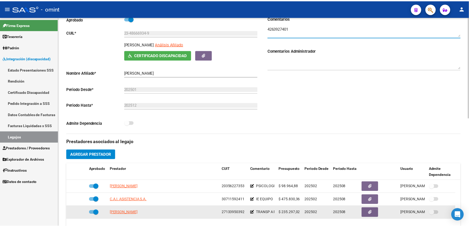
scroll to position [174, 0]
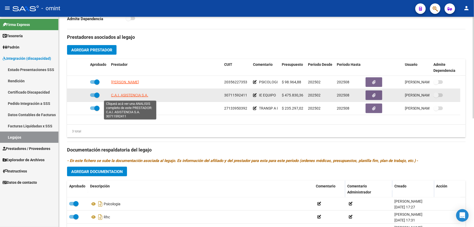
click at [125, 96] on span "C.A.I. ASISTENCIA S.A." at bounding box center [129, 95] width 37 height 4
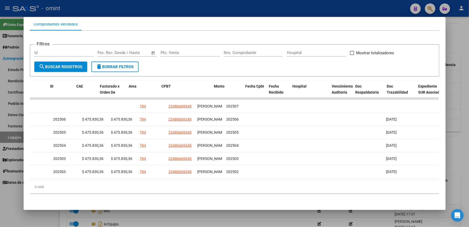
scroll to position [0, 0]
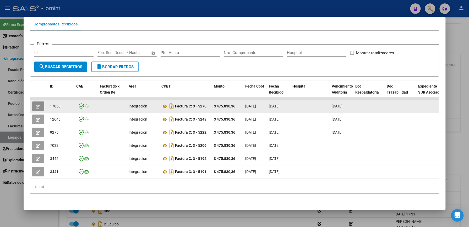
click at [37, 105] on icon "button" at bounding box center [38, 107] width 4 height 4
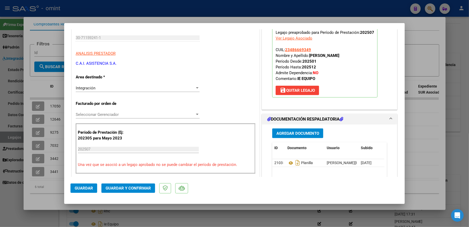
scroll to position [105, 0]
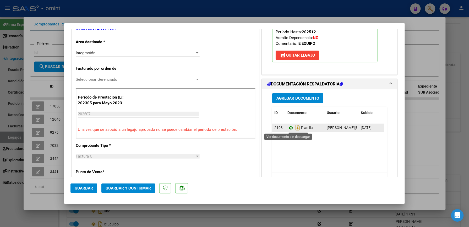
click at [288, 128] on icon at bounding box center [290, 128] width 7 height 6
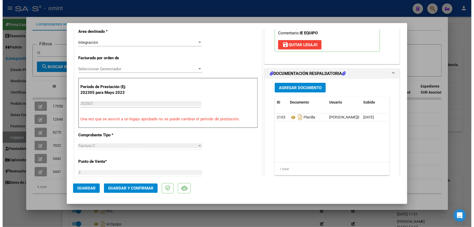
scroll to position [0, 0]
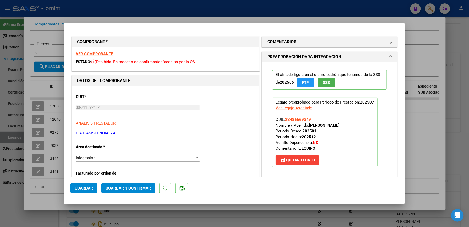
click at [95, 52] on strong "VER COMPROBANTE" at bounding box center [94, 54] width 37 height 5
click at [128, 189] on span "Guardar y Confirmar" at bounding box center [128, 188] width 45 height 5
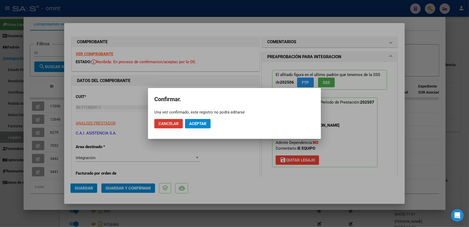
click at [208, 119] on button "Aceptar" at bounding box center [198, 123] width 26 height 9
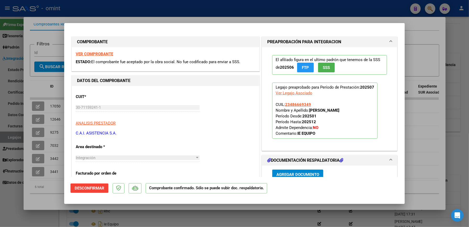
click at [416, 46] on div at bounding box center [234, 113] width 469 height 227
type input "$ 0,00"
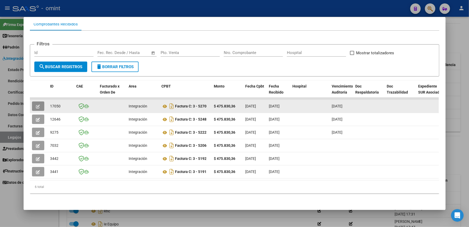
click at [36, 105] on icon "button" at bounding box center [38, 107] width 4 height 4
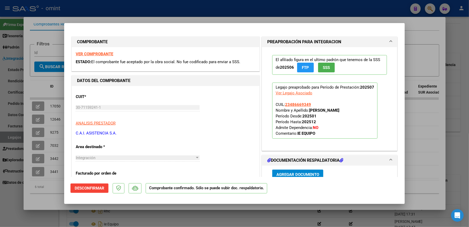
click at [417, 43] on div at bounding box center [234, 113] width 469 height 227
type input "$ 0,00"
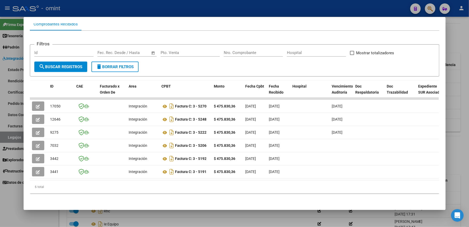
click at [458, 128] on div at bounding box center [234, 113] width 469 height 227
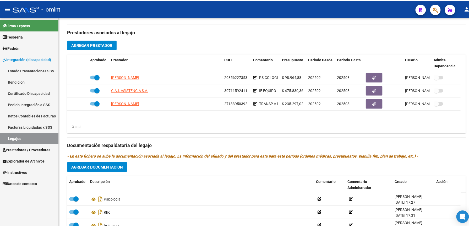
scroll to position [174, 0]
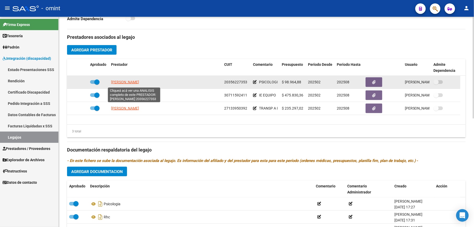
click at [120, 84] on span "HERRERO HECTOR ANTONIO" at bounding box center [125, 82] width 28 height 4
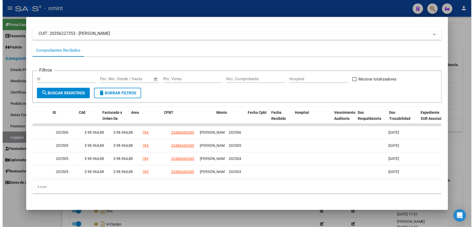
scroll to position [0, 0]
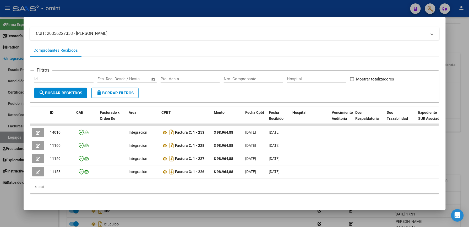
click at [460, 86] on div at bounding box center [234, 113] width 469 height 227
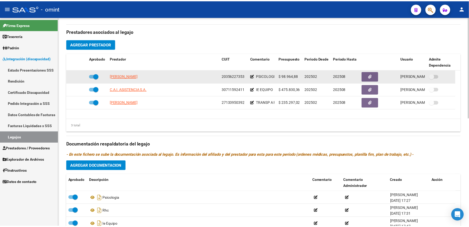
scroll to position [174, 0]
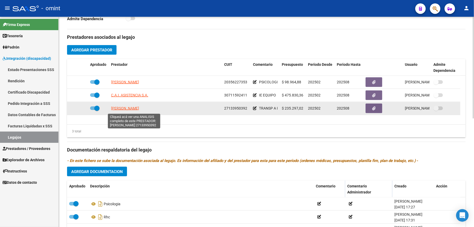
click at [133, 108] on span "[PERSON_NAME]" at bounding box center [125, 108] width 28 height 4
type textarea "27133950392"
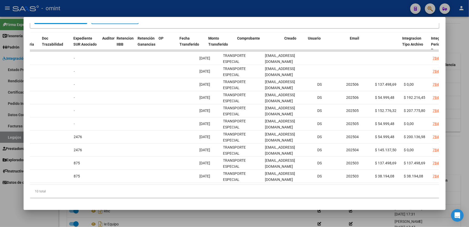
scroll to position [0, 0]
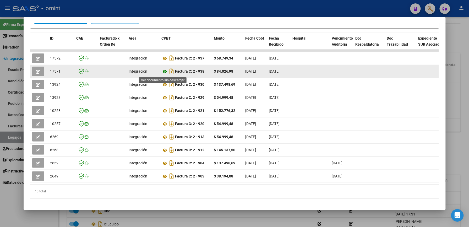
click at [162, 70] on icon at bounding box center [165, 71] width 7 height 6
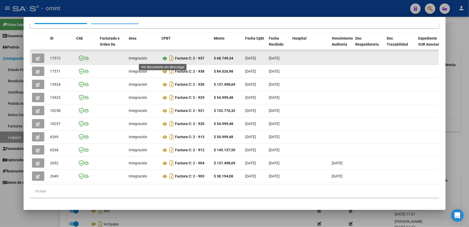
click at [162, 58] on icon at bounding box center [165, 58] width 7 height 6
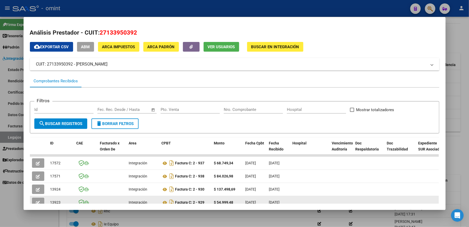
scroll to position [35, 0]
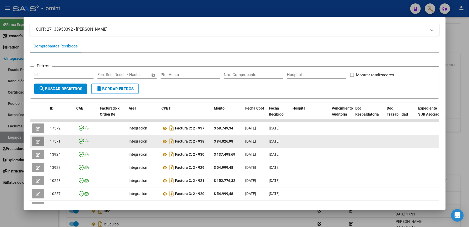
click at [32, 142] on button "button" at bounding box center [38, 140] width 12 height 9
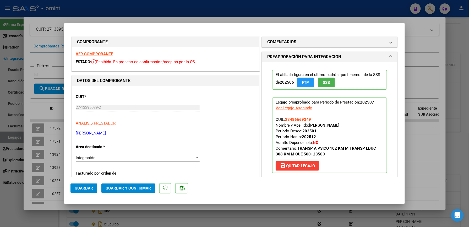
scroll to position [140, 0]
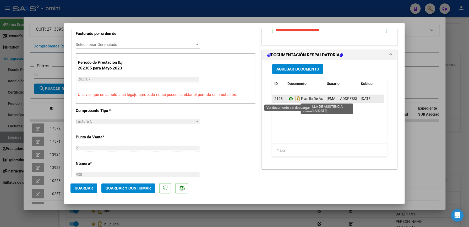
click at [288, 98] on icon at bounding box center [290, 99] width 7 height 6
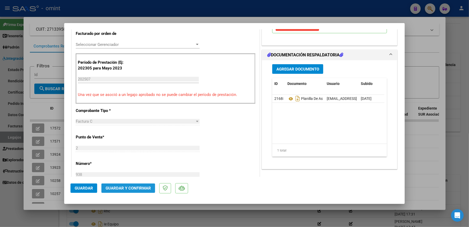
click at [130, 186] on span "Guardar y Confirmar" at bounding box center [128, 188] width 45 height 5
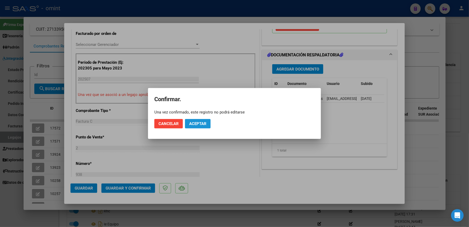
click at [200, 124] on span "Aceptar" at bounding box center [197, 123] width 17 height 5
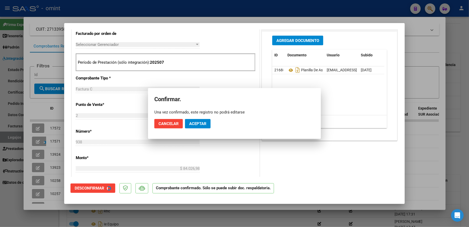
scroll to position [139, 0]
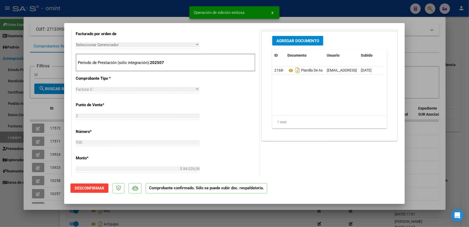
click at [33, 128] on div at bounding box center [234, 113] width 469 height 227
type input "$ 0,00"
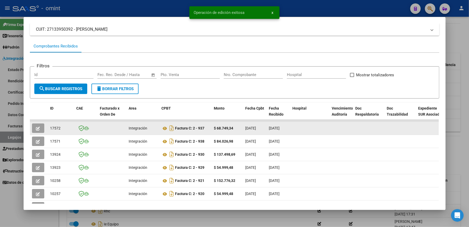
click at [36, 127] on icon "button" at bounding box center [38, 129] width 4 height 4
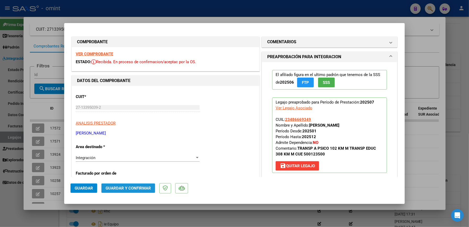
click at [142, 185] on button "Guardar y Confirmar" at bounding box center [128, 187] width 54 height 9
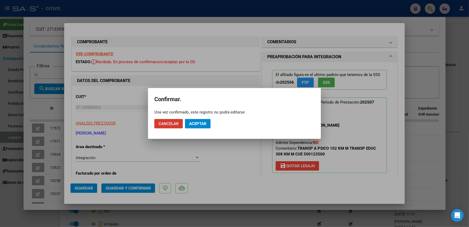
click at [208, 123] on button "Aceptar" at bounding box center [198, 123] width 26 height 9
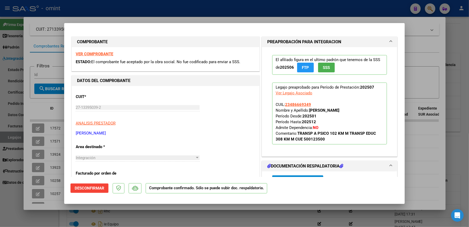
click at [96, 55] on strong "VER COMPROBANTE" at bounding box center [94, 54] width 37 height 5
click at [89, 52] on strong "VER COMPROBANTE" at bounding box center [94, 54] width 37 height 5
click at [417, 43] on div at bounding box center [234, 113] width 469 height 227
type input "$ 0,00"
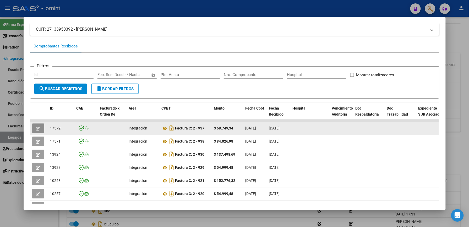
click at [37, 123] on button "button" at bounding box center [38, 127] width 12 height 9
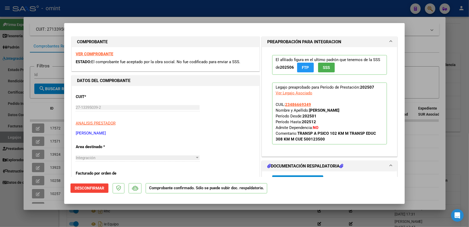
click at [101, 53] on strong "VER COMPROBANTE" at bounding box center [94, 54] width 37 height 5
click at [33, 136] on div at bounding box center [234, 113] width 469 height 227
type input "$ 0,00"
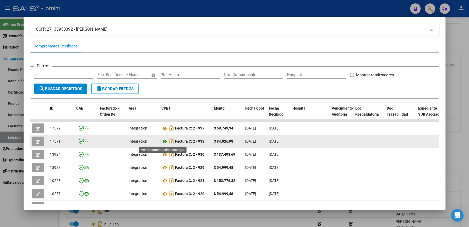
click at [164, 139] on icon at bounding box center [165, 141] width 7 height 6
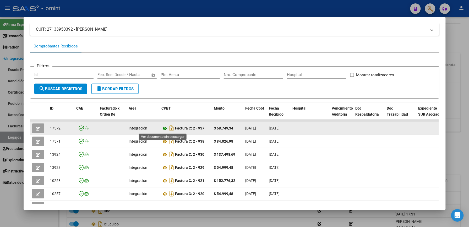
click at [164, 128] on icon at bounding box center [165, 128] width 7 height 6
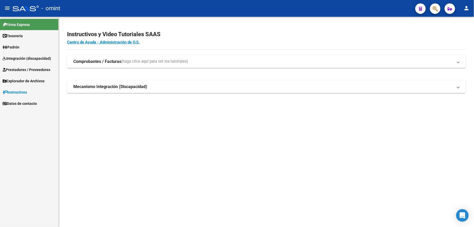
click at [13, 56] on span "Integración (discapacidad)" at bounding box center [27, 59] width 48 height 6
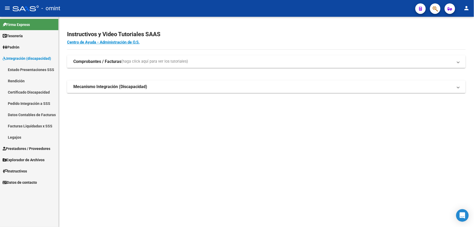
click at [20, 149] on span "Prestadores / Proveedores" at bounding box center [27, 149] width 48 height 6
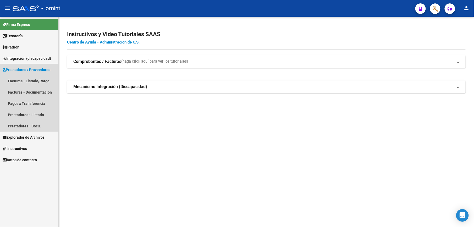
click at [24, 68] on span "Prestadores / Proveedores" at bounding box center [27, 70] width 48 height 6
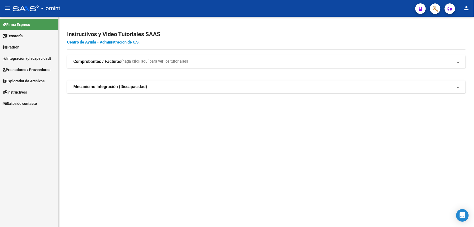
click at [24, 67] on span "Prestadores / Proveedores" at bounding box center [27, 70] width 48 height 6
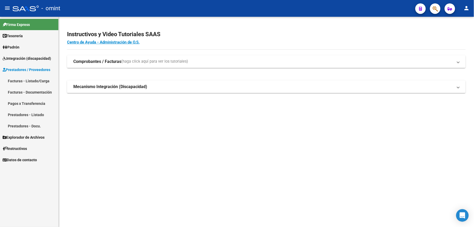
click at [22, 80] on link "Facturas - Listado/Carga" at bounding box center [29, 80] width 58 height 11
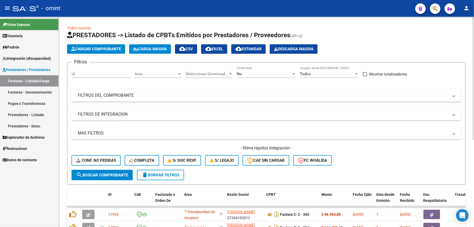
click at [162, 173] on span "delete Borrar Filtros" at bounding box center [161, 175] width 38 height 5
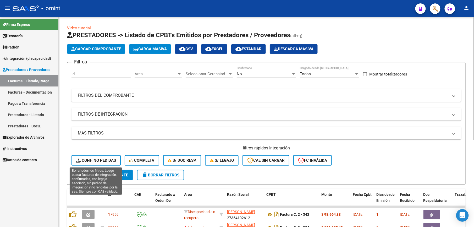
click at [92, 161] on span "Conf. no pedidas" at bounding box center [96, 160] width 40 height 5
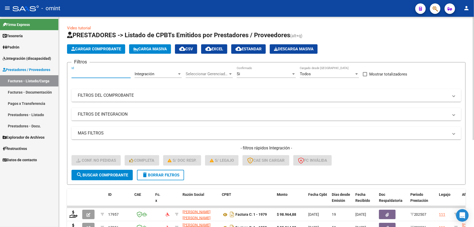
click at [84, 75] on input "Id" at bounding box center [101, 74] width 59 height 5
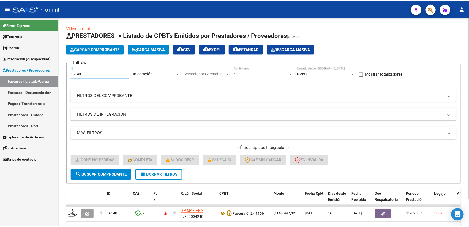
scroll to position [31, 0]
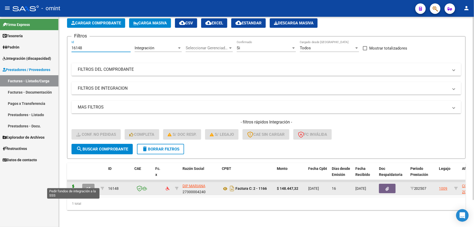
type input "16148"
click at [73, 184] on icon at bounding box center [73, 187] width 8 height 7
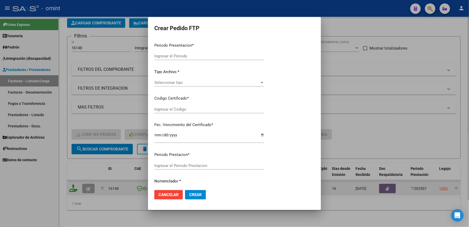
type input "202507"
type input "$ 148.447,32"
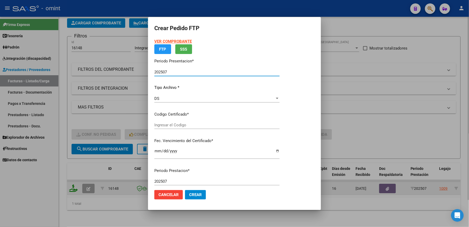
type input "974145605"
type input "2034-06-26"
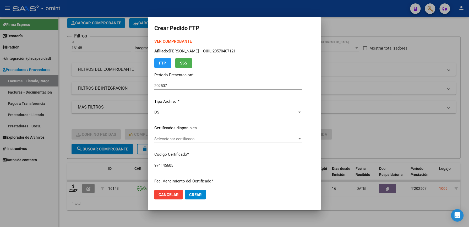
click at [178, 136] on div "Seleccionar certificado Seleccionar certificado" at bounding box center [228, 139] width 148 height 8
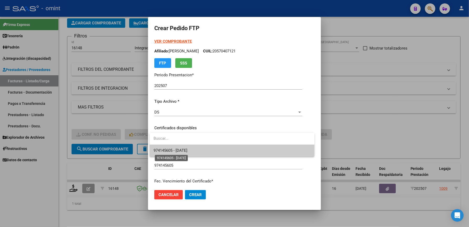
click at [174, 149] on span "974145605 - 2034-06-26" at bounding box center [171, 150] width 34 height 5
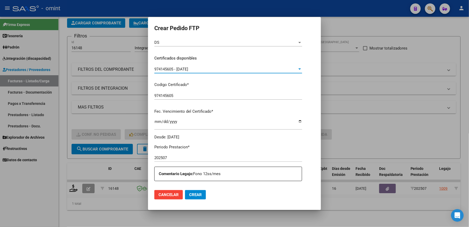
scroll to position [140, 0]
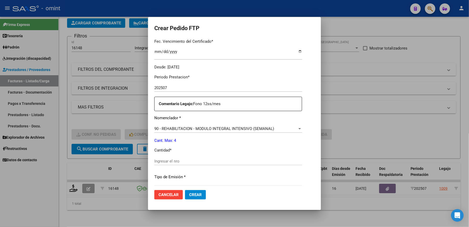
click at [166, 159] on input "Ingresar el nro" at bounding box center [228, 161] width 148 height 5
type input "4"
click at [192, 197] on button "Crear" at bounding box center [195, 194] width 21 height 9
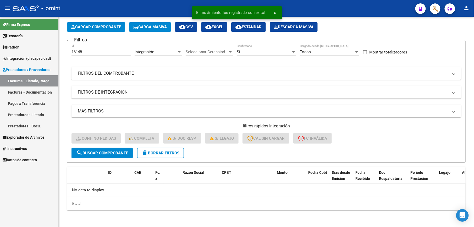
scroll to position [21, 0]
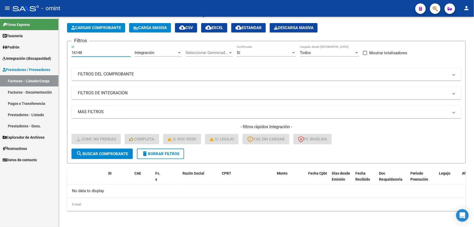
drag, startPoint x: 85, startPoint y: 52, endPoint x: 17, endPoint y: 45, distance: 68.2
click at [17, 45] on mat-sidenav-container "Firma Express Tesorería Extractos Procesados (csv) Extractos Originales (pdf) P…" at bounding box center [237, 122] width 474 height 210
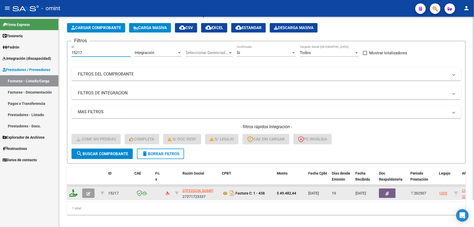
type input "15217"
click at [72, 193] on icon at bounding box center [73, 192] width 8 height 7
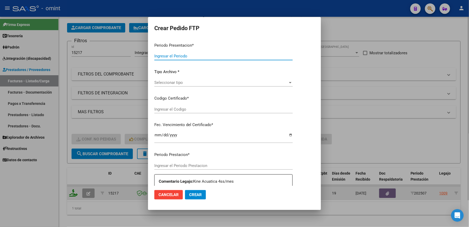
type input "202507"
type input "$ 49.482,44"
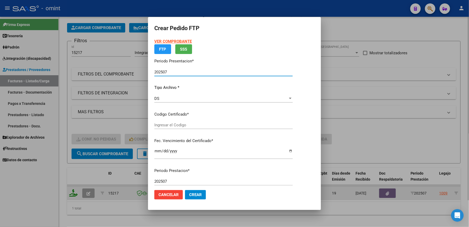
type input "974145605"
type input "2034-06-26"
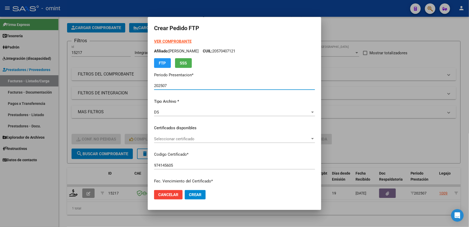
click at [161, 135] on div "Seleccionar certificado Seleccionar certificado" at bounding box center [234, 139] width 161 height 8
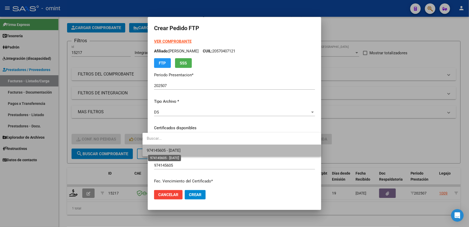
click at [162, 152] on span "974145605 - 2034-06-26" at bounding box center [164, 150] width 34 height 5
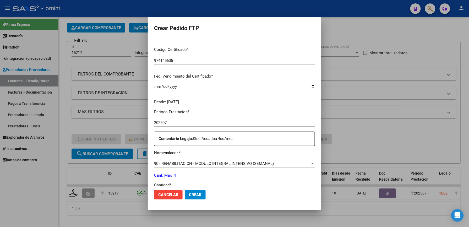
scroll to position [140, 0]
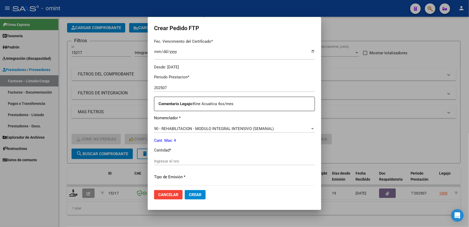
click at [154, 158] on div "Ingresar el nro" at bounding box center [234, 161] width 161 height 8
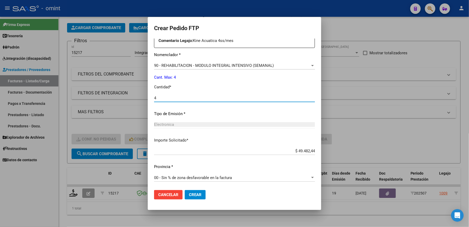
type input "4"
click at [390, 104] on div at bounding box center [234, 113] width 469 height 227
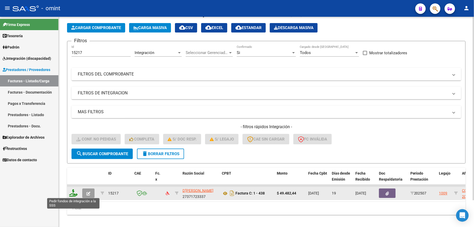
click at [74, 192] on icon at bounding box center [73, 192] width 8 height 7
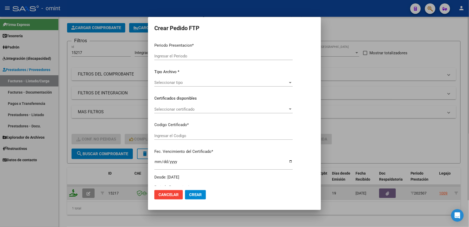
type input "202507"
type input "$ 49.482,44"
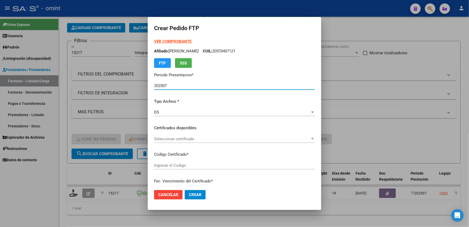
type input "974145605"
type input "2034-06-26"
click at [164, 135] on div "Seleccionar certificado Seleccionar certificado" at bounding box center [234, 139] width 161 height 8
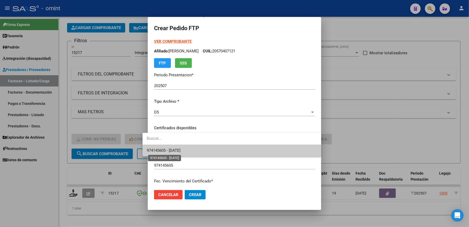
click at [156, 151] on span "974145605 - 2034-06-26" at bounding box center [164, 150] width 34 height 5
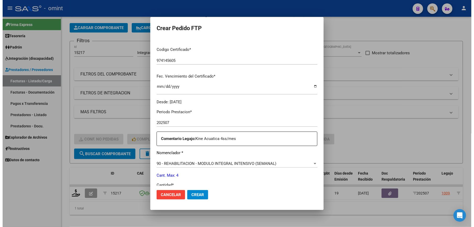
scroll to position [174, 0]
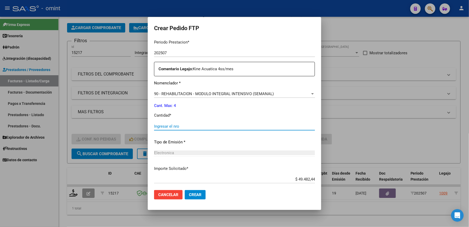
click at [161, 125] on input "Ingresar el nro" at bounding box center [234, 126] width 161 height 5
type input "4"
click at [189, 193] on span "Crear" at bounding box center [195, 194] width 13 height 5
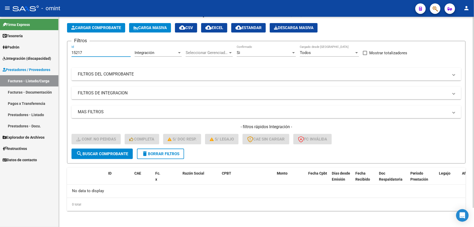
click at [85, 52] on input "15217" at bounding box center [101, 52] width 59 height 5
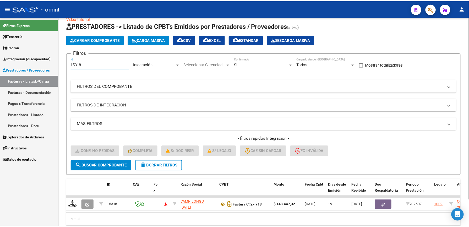
scroll to position [21, 0]
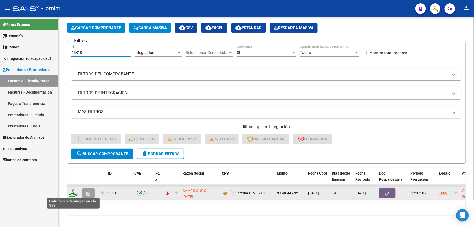
type input "15318"
click at [76, 191] on icon at bounding box center [73, 192] width 8 height 7
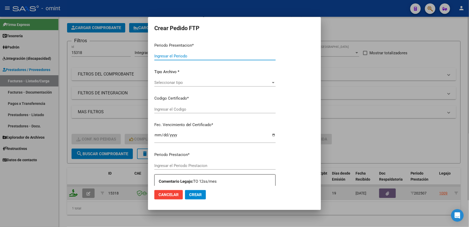
type input "202507"
type input "$ 148.447,32"
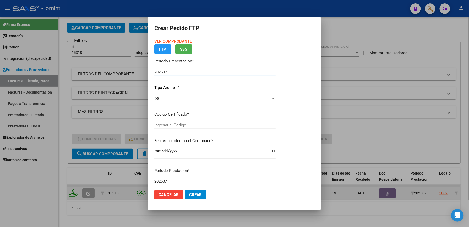
type input "974145605"
type input "2034-06-26"
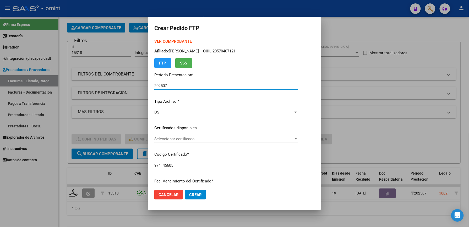
click at [161, 138] on span "Seleccionar certificado" at bounding box center [223, 138] width 139 height 5
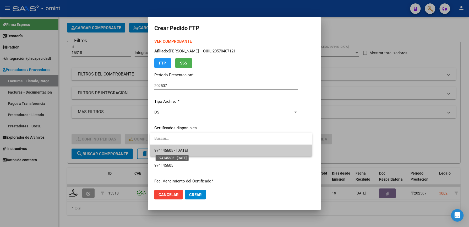
click at [164, 149] on span "974145605 - 2034-06-26" at bounding box center [171, 150] width 34 height 5
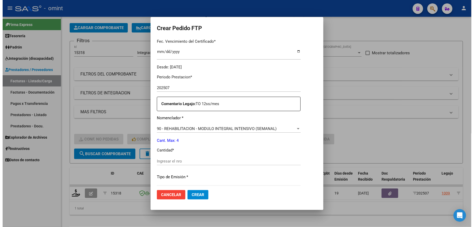
scroll to position [174, 0]
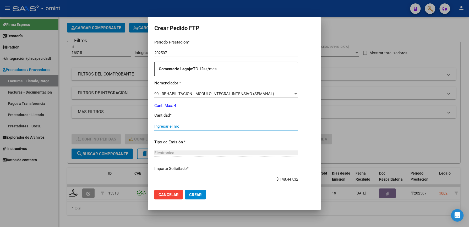
click at [161, 128] on input "Ingresar el nro" at bounding box center [226, 126] width 144 height 5
type input "4"
click at [195, 196] on span "Crear" at bounding box center [195, 194] width 13 height 5
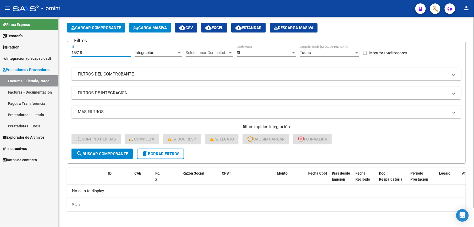
click at [90, 55] on input "15318" at bounding box center [101, 52] width 59 height 5
type input "1"
type input "16419"
click at [104, 152] on span "search Buscar Comprobante" at bounding box center [102, 153] width 52 height 5
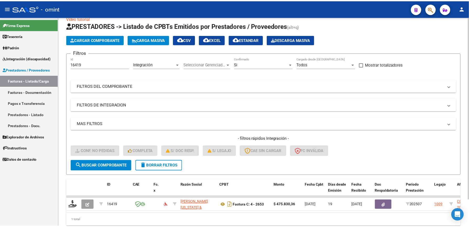
scroll to position [21, 0]
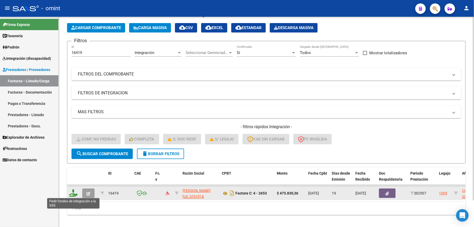
click at [72, 193] on icon at bounding box center [73, 192] width 8 height 7
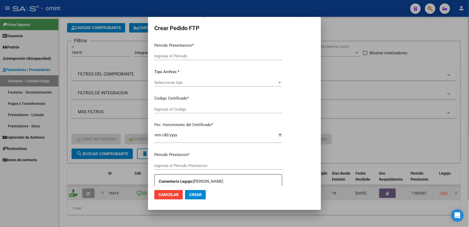
type input "202507"
type input "$ 475.830,36"
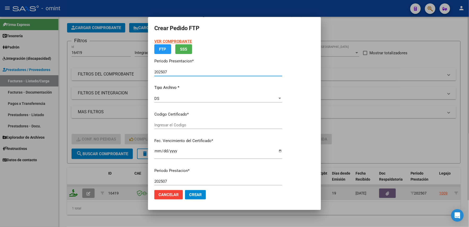
type input "974145605"
type input "2034-06-26"
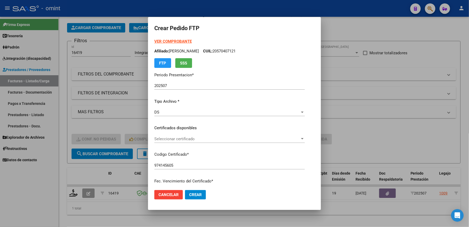
click at [177, 40] on strong "VER COMPROBANTE" at bounding box center [172, 41] width 37 height 5
click at [177, 139] on span "Seleccionar certificado" at bounding box center [227, 138] width 146 height 5
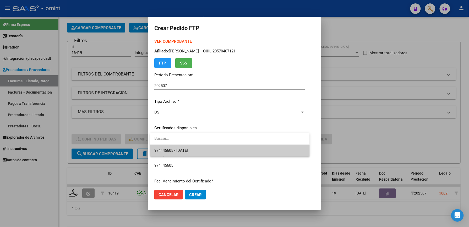
click at [178, 146] on span "974145605 - 2034-06-26" at bounding box center [229, 151] width 151 height 12
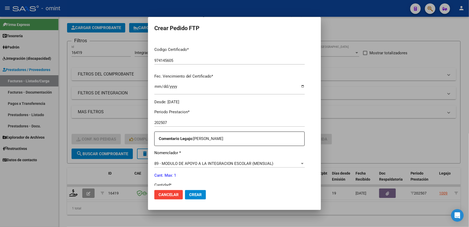
scroll to position [140, 0]
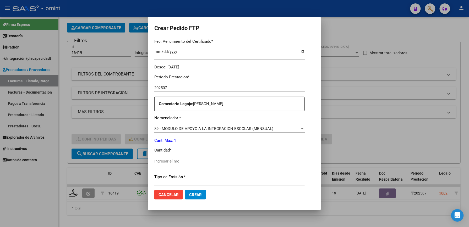
click at [170, 164] on div "Ingresar el nro" at bounding box center [229, 161] width 150 height 8
type input "1"
click at [194, 194] on span "Crear" at bounding box center [195, 194] width 13 height 5
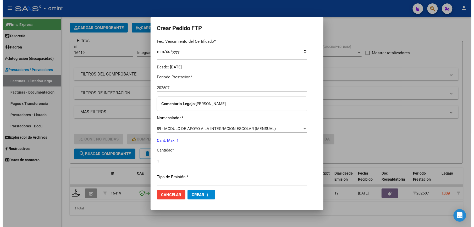
scroll to position [0, 0]
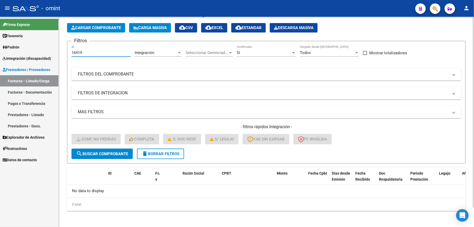
click at [85, 50] on input "16419" at bounding box center [101, 52] width 59 height 5
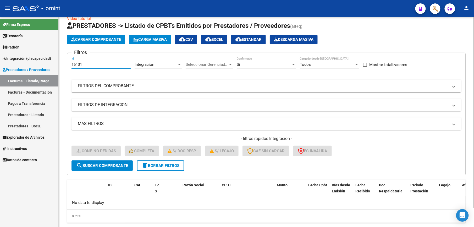
scroll to position [21, 0]
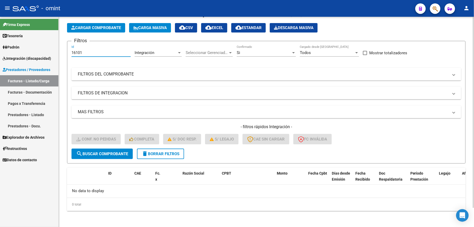
type input "16101"
click at [117, 154] on span "search Buscar Comprobante" at bounding box center [102, 153] width 52 height 5
click at [179, 153] on span "delete Borrar Filtros" at bounding box center [161, 153] width 38 height 5
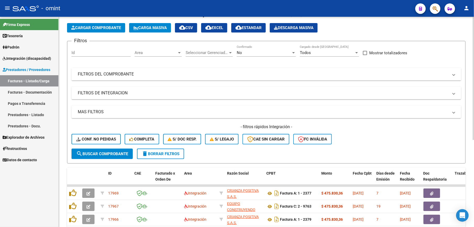
click at [100, 147] on div "- filtros rápidos Integración - Conf. no pedidas Completa S/ Doc Resp. S/ legaj…" at bounding box center [267, 136] width 390 height 25
click at [78, 47] on div "Id" at bounding box center [101, 50] width 59 height 11
click at [78, 52] on div "Id" at bounding box center [101, 50] width 59 height 11
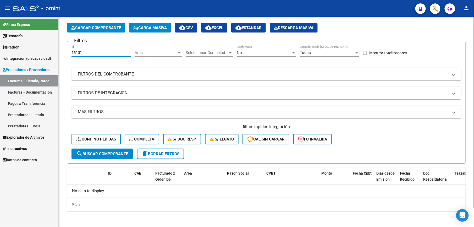
type input "16101"
click at [93, 155] on span "search Buscar Comprobante" at bounding box center [102, 153] width 52 height 5
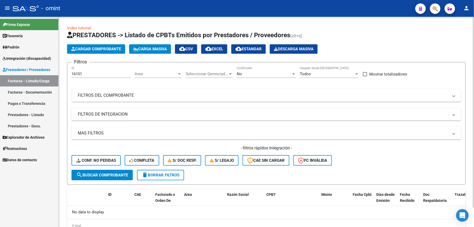
scroll to position [21, 0]
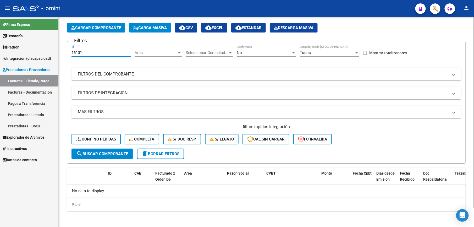
click at [86, 53] on input "16101" at bounding box center [101, 52] width 59 height 5
type input "1"
type input "17050"
click at [110, 152] on span "search Buscar Comprobante" at bounding box center [102, 153] width 52 height 5
click at [174, 153] on span "delete Borrar Filtros" at bounding box center [161, 153] width 38 height 5
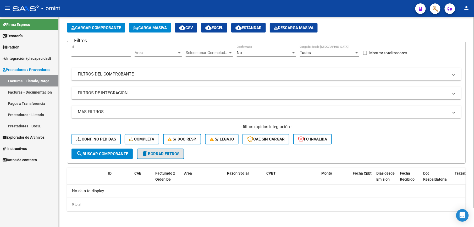
scroll to position [9, 0]
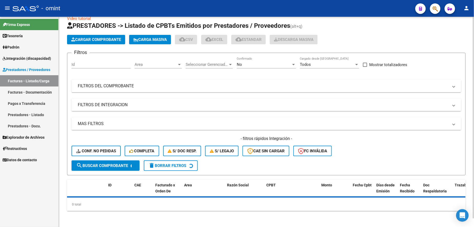
click at [100, 160] on button "search Buscar Comprobante" at bounding box center [106, 165] width 68 height 10
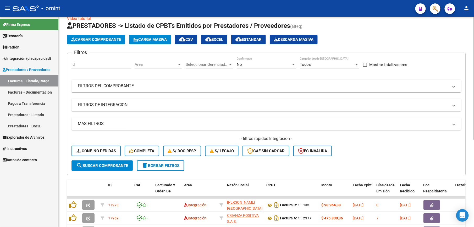
scroll to position [21, 0]
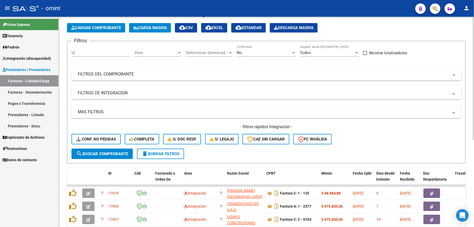
click at [83, 54] on input "Id" at bounding box center [101, 52] width 59 height 5
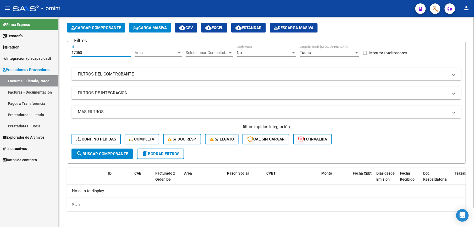
type input "17050"
click at [106, 151] on span "search Buscar Comprobante" at bounding box center [102, 153] width 52 height 5
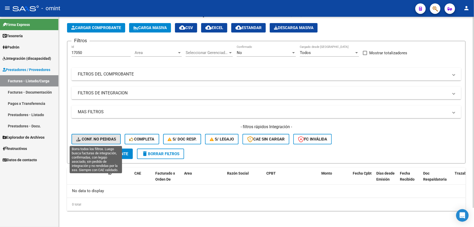
click at [103, 141] on button "Conf. no pedidas" at bounding box center [96, 139] width 49 height 10
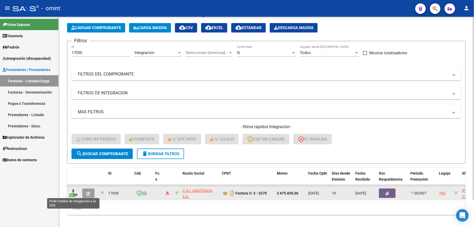
click at [73, 192] on icon at bounding box center [73, 192] width 8 height 7
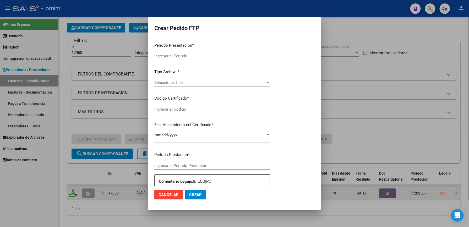
type input "202507"
type input "$ 475.830,36"
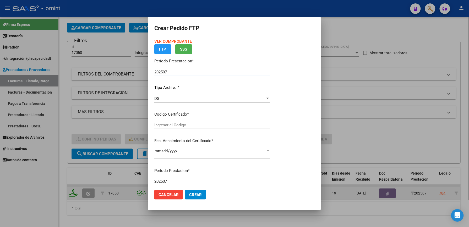
type input "4131231329"
type input "[DATE]"
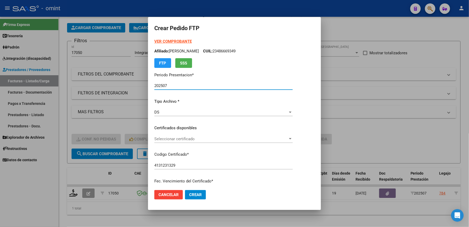
scroll to position [35, 0]
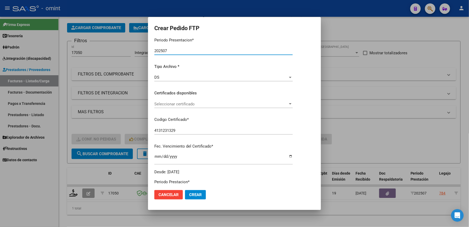
click at [159, 102] on span "Seleccionar certificado" at bounding box center [221, 104] width 134 height 5
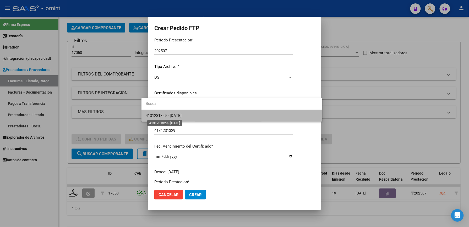
click at [159, 117] on span "4131231329 - [DATE]" at bounding box center [164, 115] width 36 height 5
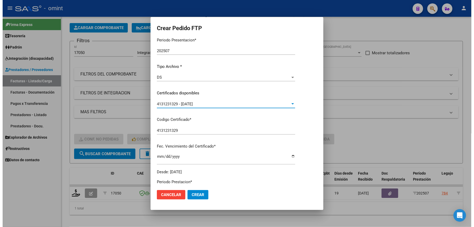
scroll to position [174, 0]
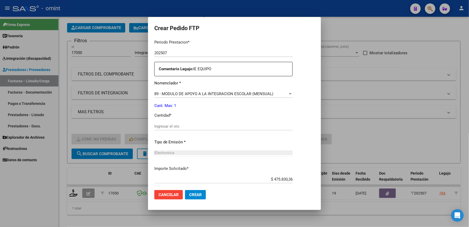
click at [162, 126] on input "Ingresar el nro" at bounding box center [223, 126] width 138 height 5
type input "1"
click at [189, 194] on span "Crear" at bounding box center [195, 194] width 13 height 5
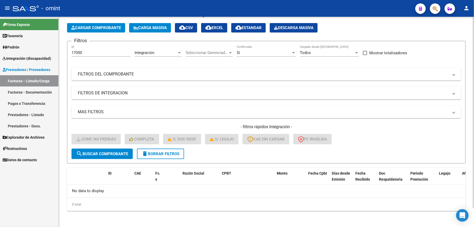
click at [90, 53] on input "17050" at bounding box center [101, 52] width 59 height 5
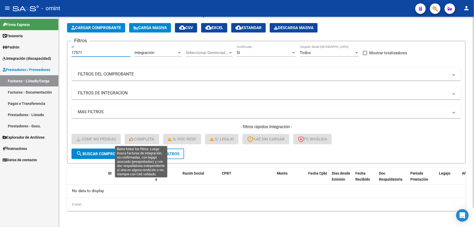
type input "17571"
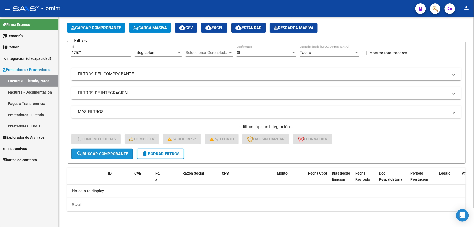
click at [110, 153] on span "search Buscar Comprobante" at bounding box center [102, 153] width 52 height 5
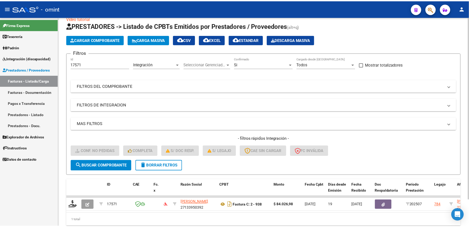
scroll to position [21, 0]
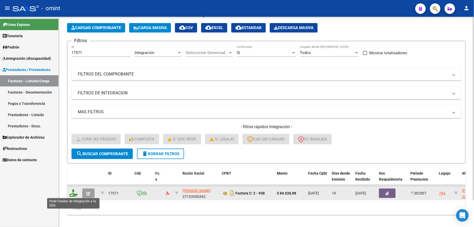
click at [70, 189] on icon at bounding box center [73, 192] width 8 height 7
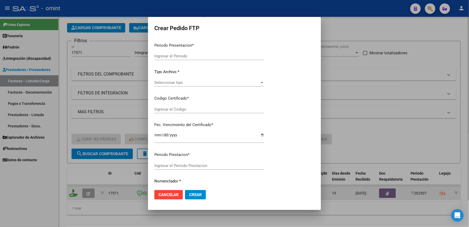
type input "202507"
type input "$ 84.026,98"
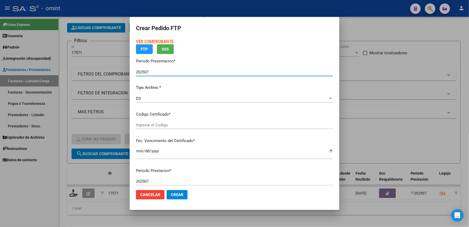
type input "4131231329"
type input "[DATE]"
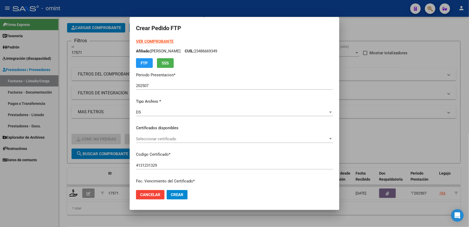
click at [165, 134] on div "VER COMPROBANTE ARCA Padrón Afiliado: [PERSON_NAME]: 23486669349 FTP SSS Period…" at bounding box center [234, 124] width 197 height 171
click at [162, 140] on span "Seleccionar certificado" at bounding box center [232, 138] width 192 height 5
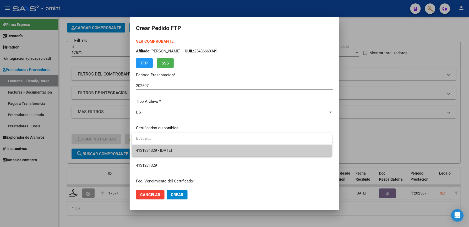
click at [162, 134] on input "dropdown search" at bounding box center [232, 139] width 200 height 12
click at [161, 151] on span "4131231329 - [DATE]" at bounding box center [154, 150] width 36 height 5
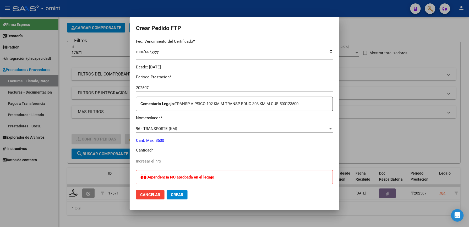
scroll to position [174, 0]
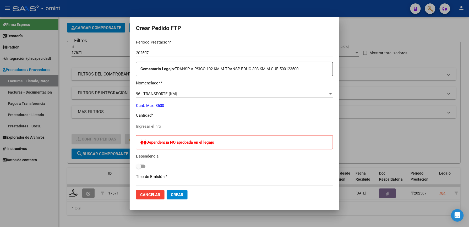
click at [151, 124] on input "Ingresar el nro" at bounding box center [234, 126] width 197 height 5
click at [143, 128] on input "Ingresar el nro" at bounding box center [234, 126] width 197 height 5
click at [145, 125] on input "Ingresar el nro" at bounding box center [234, 126] width 197 height 5
click at [229, 117] on p "Cantidad *" at bounding box center [234, 115] width 197 height 6
click at [157, 123] on div "Ingresar el nro" at bounding box center [234, 126] width 197 height 8
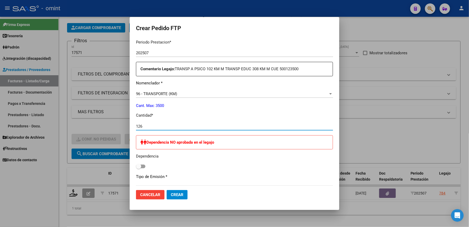
click at [147, 126] on input "126" at bounding box center [234, 126] width 197 height 5
drag, startPoint x: 175, startPoint y: 194, endPoint x: 259, endPoint y: 168, distance: 88.1
click at [259, 167] on form "Crear Pedido FTP VER COMPROBANTE ARCA Padrón Afiliado: [PERSON_NAME]: 234866693…" at bounding box center [234, 113] width 197 height 180
click at [147, 123] on div "127 Ingresar el nro" at bounding box center [234, 126] width 197 height 8
type input "102"
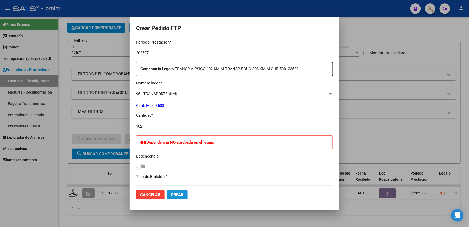
click at [178, 195] on span "Crear" at bounding box center [177, 194] width 13 height 5
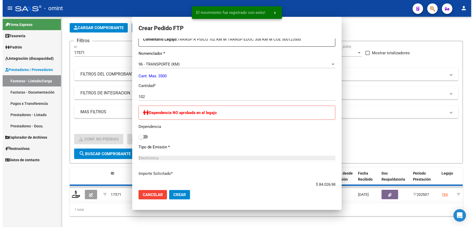
scroll to position [0, 0]
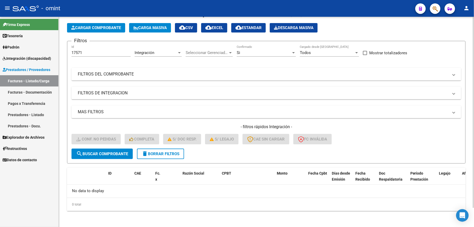
click at [86, 54] on input "17571" at bounding box center [101, 52] width 59 height 5
type input "17572"
click at [105, 154] on span "search Buscar Comprobante" at bounding box center [102, 153] width 52 height 5
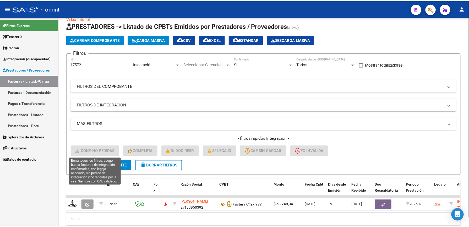
scroll to position [21, 0]
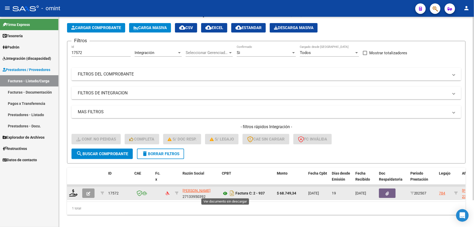
click at [226, 190] on icon at bounding box center [225, 193] width 7 height 6
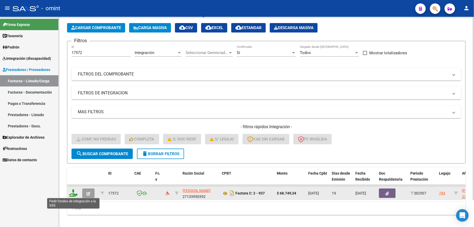
click at [71, 192] on icon at bounding box center [73, 192] width 8 height 7
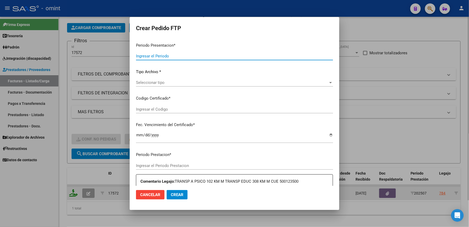
type input "202507"
type input "$ 68.749,34"
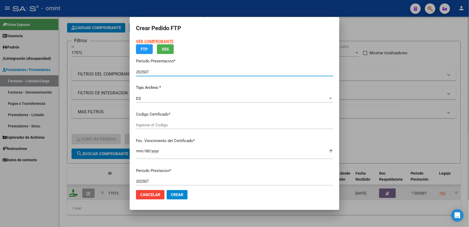
type input "4131231329"
type input "[DATE]"
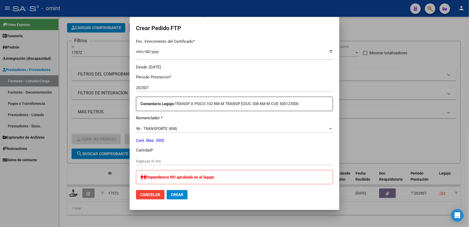
scroll to position [174, 0]
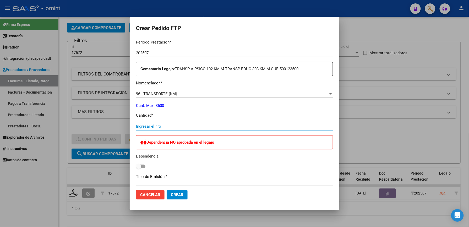
drag, startPoint x: 147, startPoint y: 125, endPoint x: 153, endPoint y: 101, distance: 24.7
click at [147, 125] on input "Ingresar el nro" at bounding box center [234, 126] width 197 height 5
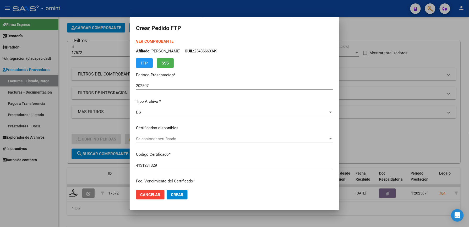
click at [155, 40] on strong "VER COMPROBANTE" at bounding box center [154, 41] width 37 height 5
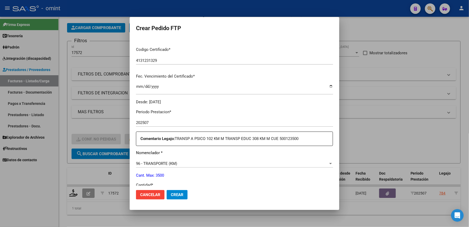
scroll to position [140, 0]
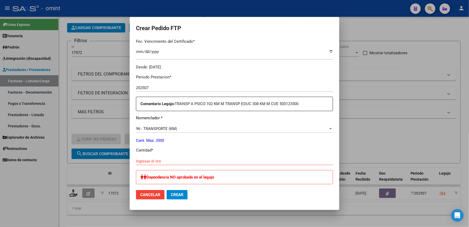
click at [155, 157] on div "Ingresar el nro" at bounding box center [234, 161] width 197 height 8
click at [156, 160] on input "Ingresar el nro" at bounding box center [234, 161] width 197 height 5
click at [147, 162] on input "Ingresar el nro" at bounding box center [234, 161] width 197 height 5
type input "102"
click at [179, 195] on span "Crear" at bounding box center [177, 194] width 13 height 5
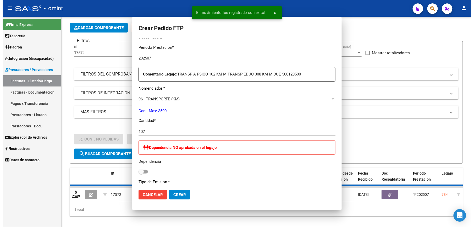
scroll to position [110, 0]
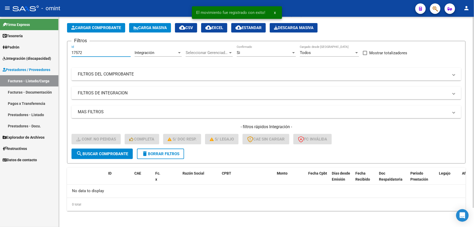
click at [88, 51] on input "17572" at bounding box center [101, 52] width 59 height 5
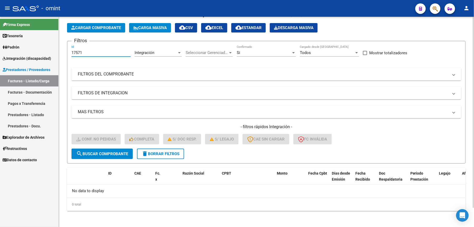
type input "17571"
click at [106, 154] on span "search Buscar Comprobante" at bounding box center [102, 153] width 52 height 5
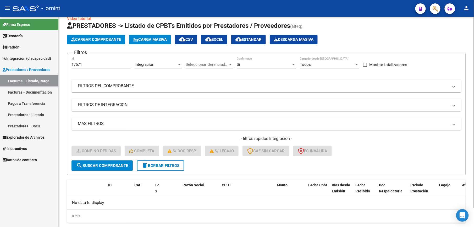
scroll to position [21, 0]
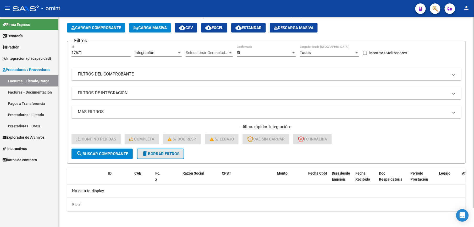
click at [158, 149] on button "delete Borrar Filtros" at bounding box center [160, 154] width 47 height 10
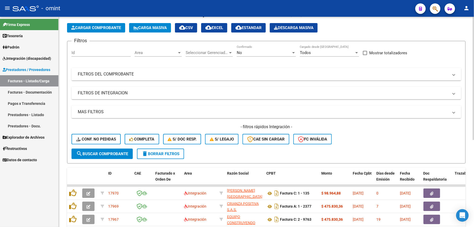
click at [101, 163] on form "Filtros Id Area Area Seleccionar Gerenciador Seleccionar Gerenciador No Confirm…" at bounding box center [266, 102] width 399 height 123
click at [106, 153] on span "search Buscar Comprobante" at bounding box center [102, 153] width 52 height 5
click at [105, 152] on span "search Buscar Comprobante" at bounding box center [102, 153] width 52 height 5
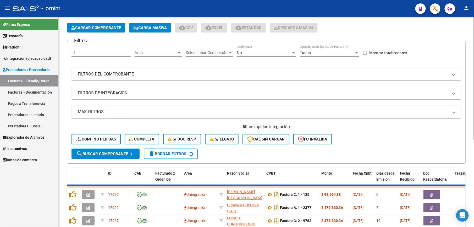
click at [93, 51] on input "Id" at bounding box center [101, 52] width 59 height 5
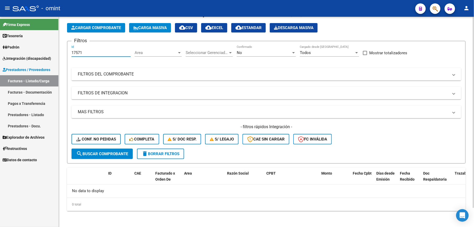
type input "17571"
click at [112, 155] on span "search Buscar Comprobante" at bounding box center [102, 153] width 52 height 5
click at [88, 52] on input "17571" at bounding box center [101, 52] width 59 height 5
click at [274, 52] on div "No" at bounding box center [264, 52] width 54 height 5
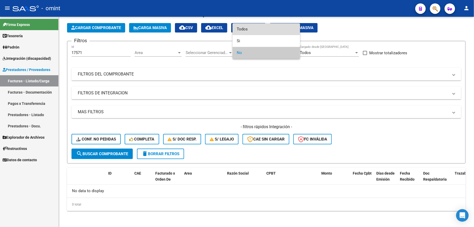
click at [254, 28] on span "Todos" at bounding box center [266, 29] width 59 height 12
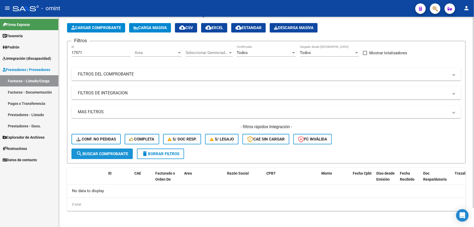
click at [111, 150] on button "search Buscar Comprobante" at bounding box center [102, 154] width 61 height 10
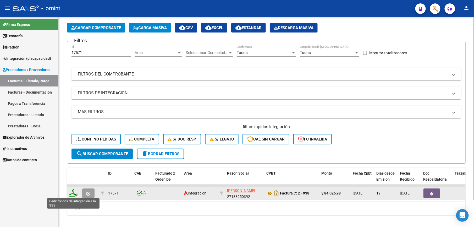
click at [72, 194] on icon at bounding box center [73, 192] width 8 height 7
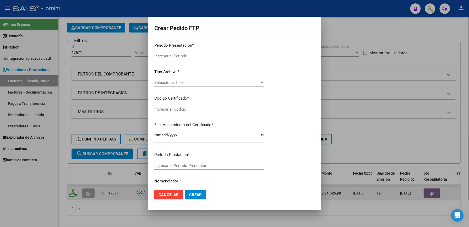
type input "202507"
type input "$ 84.026,98"
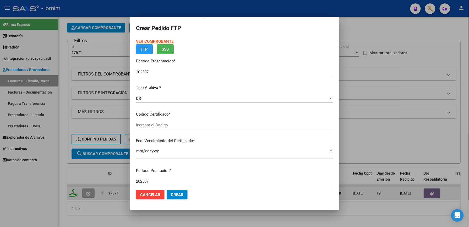
type input "4131231329"
type input "[DATE]"
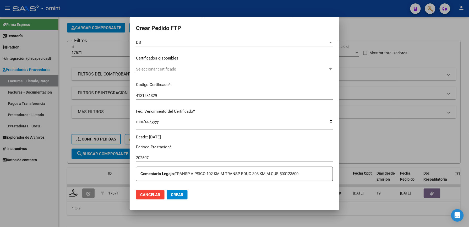
scroll to position [105, 0]
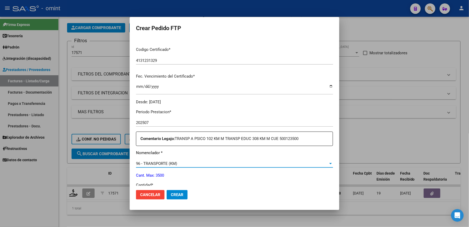
click at [167, 163] on span "96 - TRANSPORTE (KM)" at bounding box center [156, 163] width 41 height 5
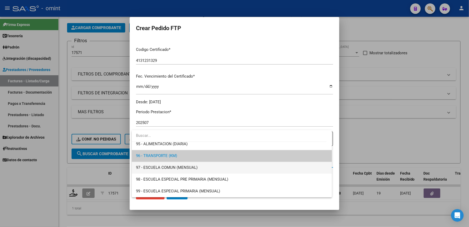
scroll to position [1077, 0]
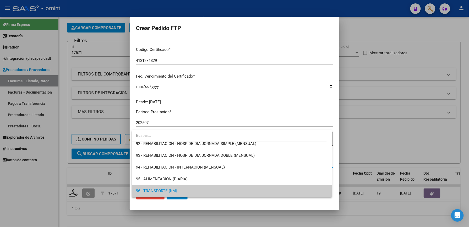
click at [234, 101] on div at bounding box center [234, 113] width 469 height 227
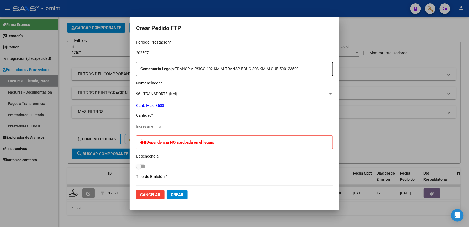
scroll to position [210, 0]
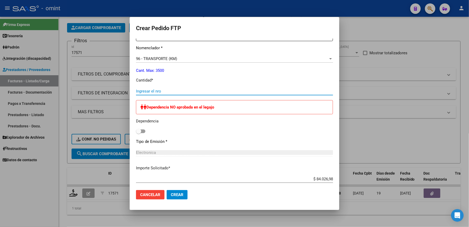
click at [162, 91] on input "Ingresar el nro" at bounding box center [234, 91] width 197 height 5
type input "157"
click at [180, 201] on mat-dialog-actions "Cancelar Crear" at bounding box center [234, 195] width 197 height 18
click at [177, 193] on span "Crear" at bounding box center [177, 194] width 13 height 5
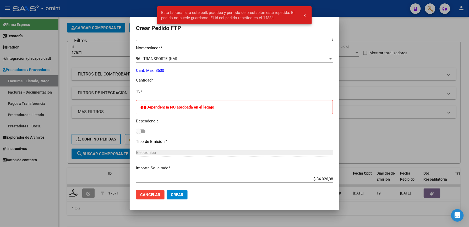
click at [236, 136] on div "Periodo Prestacion * 202507 Ingresar el Periodo Prestacion Comentario Legajo: T…" at bounding box center [234, 133] width 197 height 267
click at [354, 25] on div at bounding box center [234, 113] width 469 height 227
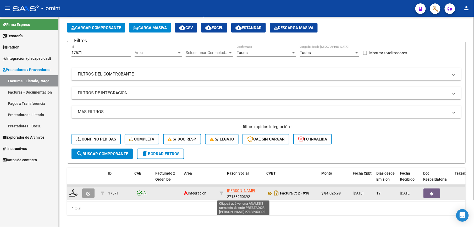
click at [242, 191] on span "[PERSON_NAME]" at bounding box center [241, 190] width 28 height 4
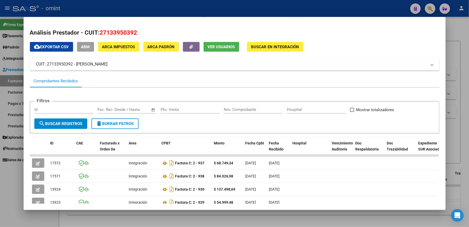
click at [461, 31] on div at bounding box center [234, 113] width 469 height 227
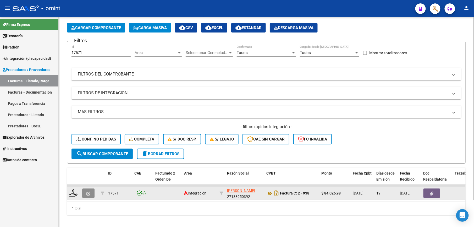
click at [89, 192] on icon "button" at bounding box center [88, 193] width 4 height 4
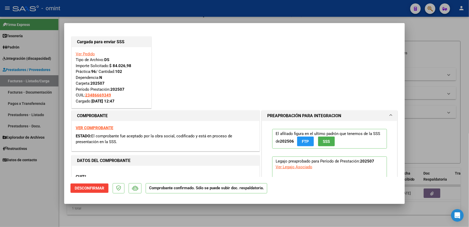
click at [443, 47] on div at bounding box center [234, 113] width 469 height 227
type input "$ 0,00"
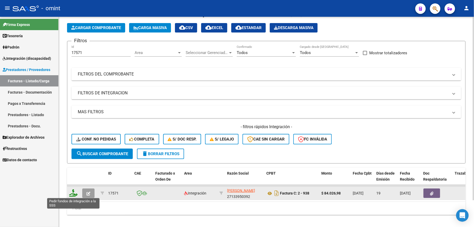
click at [72, 191] on icon at bounding box center [73, 192] width 8 height 7
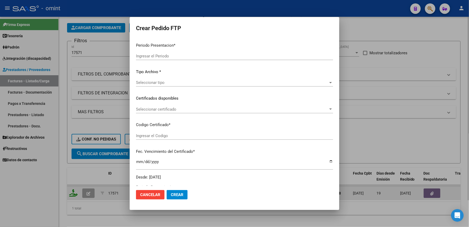
type input "202507"
type input "$ 84.026,98"
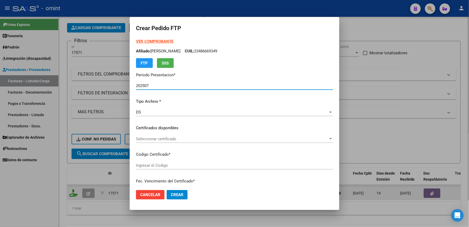
type input "4131231329"
type input "[DATE]"
type input "500123500"
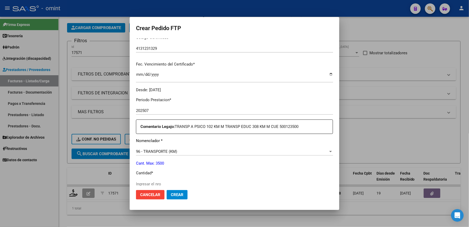
scroll to position [12, 0]
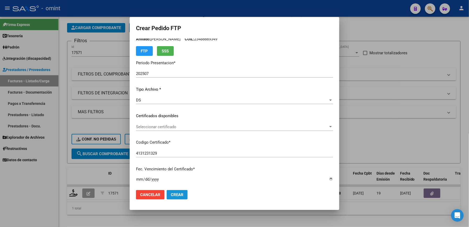
click at [175, 195] on span "Crear" at bounding box center [177, 194] width 13 height 5
click at [178, 195] on span "Crear" at bounding box center [177, 194] width 13 height 5
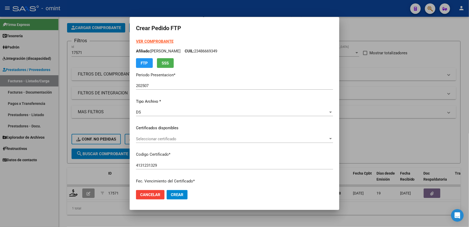
click at [157, 138] on span "Seleccionar certificado" at bounding box center [232, 138] width 192 height 5
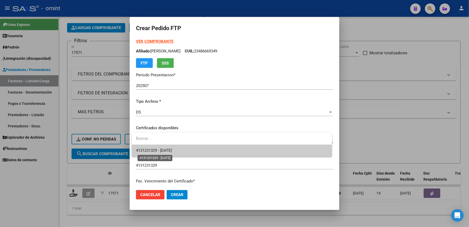
click at [169, 151] on span "4131231329 - [DATE]" at bounding box center [154, 150] width 36 height 5
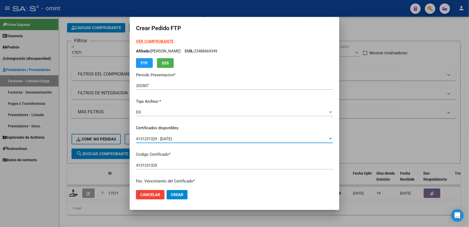
click at [180, 196] on span "Crear" at bounding box center [177, 194] width 13 height 5
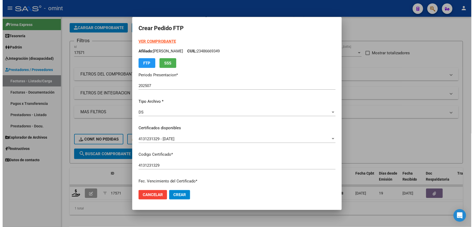
scroll to position [140, 0]
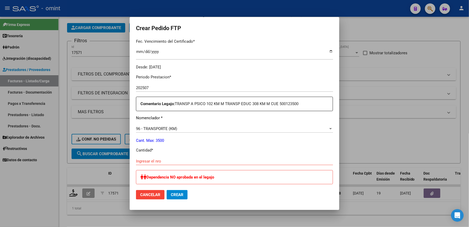
click at [156, 157] on div "Ingresar el nro" at bounding box center [234, 161] width 197 height 8
click at [155, 160] on input "Ingresar el nro" at bounding box center [234, 161] width 197 height 5
type input "157"
click at [180, 194] on span "Crear" at bounding box center [177, 194] width 13 height 5
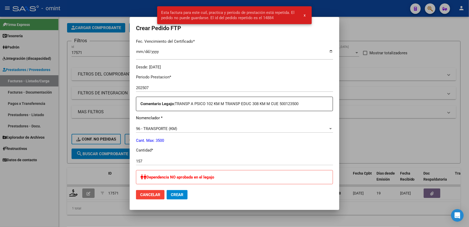
click at [385, 110] on div at bounding box center [234, 113] width 469 height 227
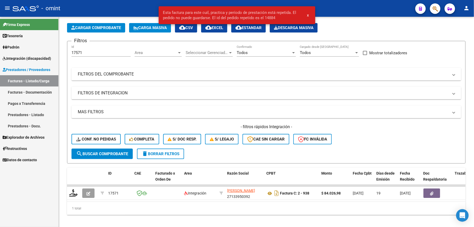
click at [385, 110] on mat-panel-title "MAS FILTROS" at bounding box center [263, 112] width 371 height 6
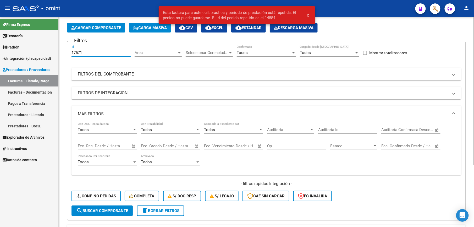
click at [87, 52] on input "17571" at bounding box center [101, 52] width 59 height 5
click at [86, 52] on input "17571" at bounding box center [101, 52] width 59 height 5
click at [85, 53] on input "17571" at bounding box center [101, 52] width 59 height 5
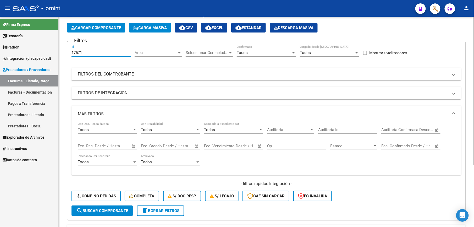
click at [85, 53] on input "17571" at bounding box center [101, 52] width 59 height 5
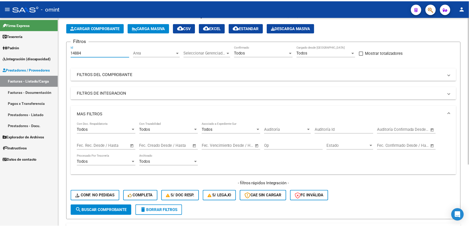
scroll to position [88, 0]
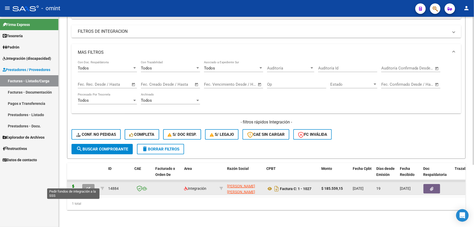
type input "14884"
click at [76, 184] on icon at bounding box center [73, 187] width 8 height 7
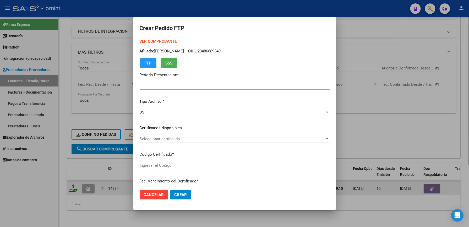
type input "202507"
type input "$ 185.559,15"
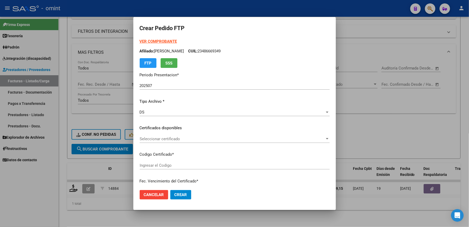
type input "9999840469"
type input "[DATE]"
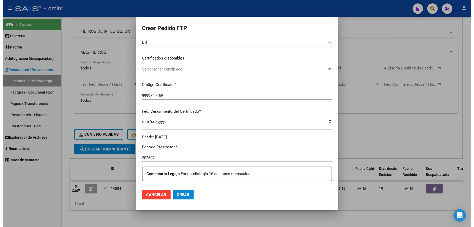
scroll to position [0, 0]
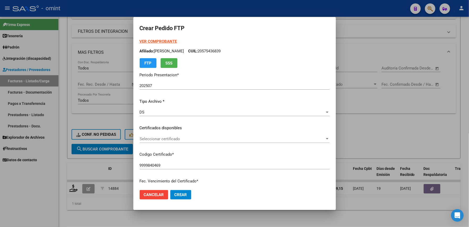
click at [381, 51] on div at bounding box center [234, 113] width 469 height 227
